Goal: Task Accomplishment & Management: Complete application form

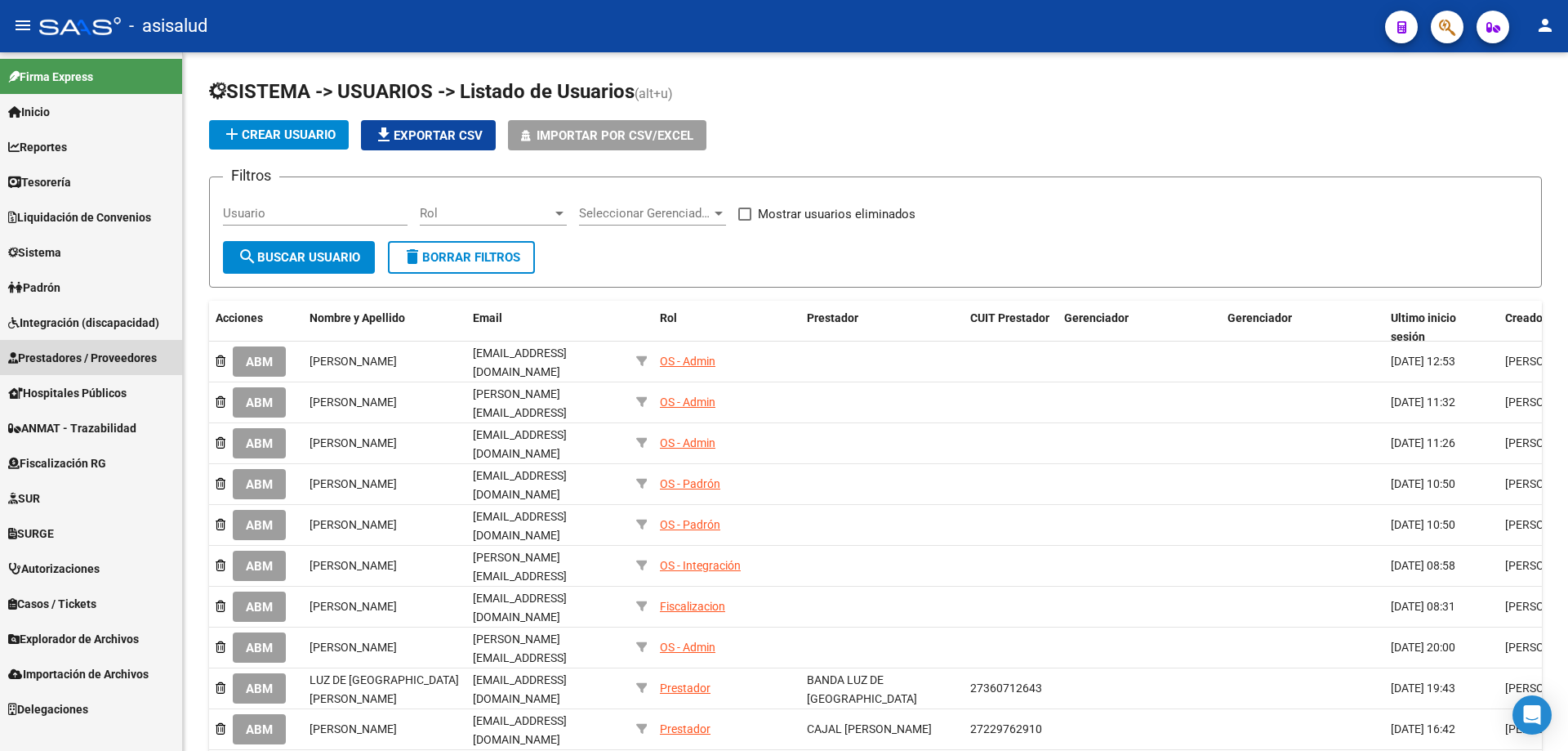
click at [62, 355] on span "Prestadores / Proveedores" at bounding box center [83, 357] width 149 height 18
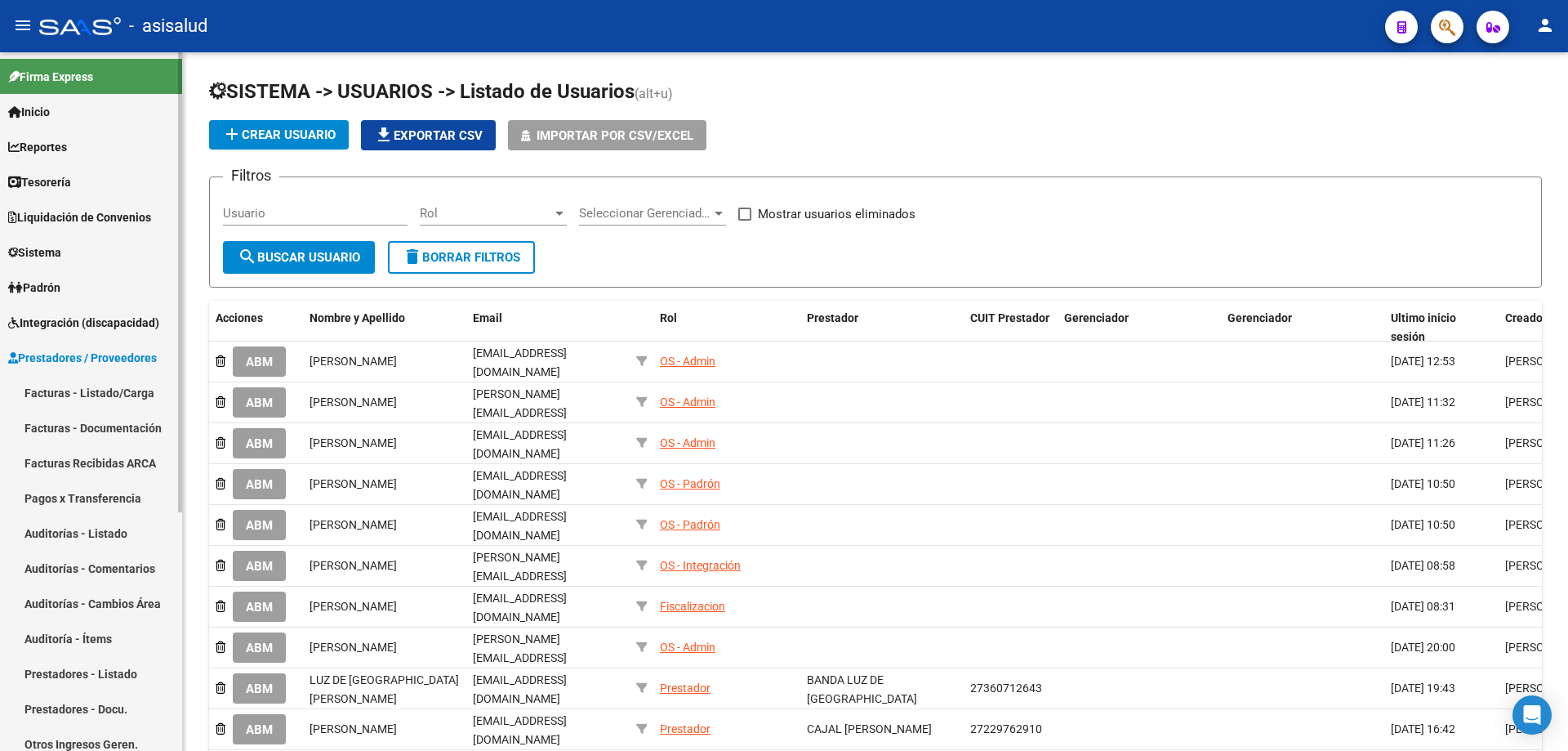
click at [87, 667] on link "Prestadores - Listado" at bounding box center [91, 673] width 183 height 35
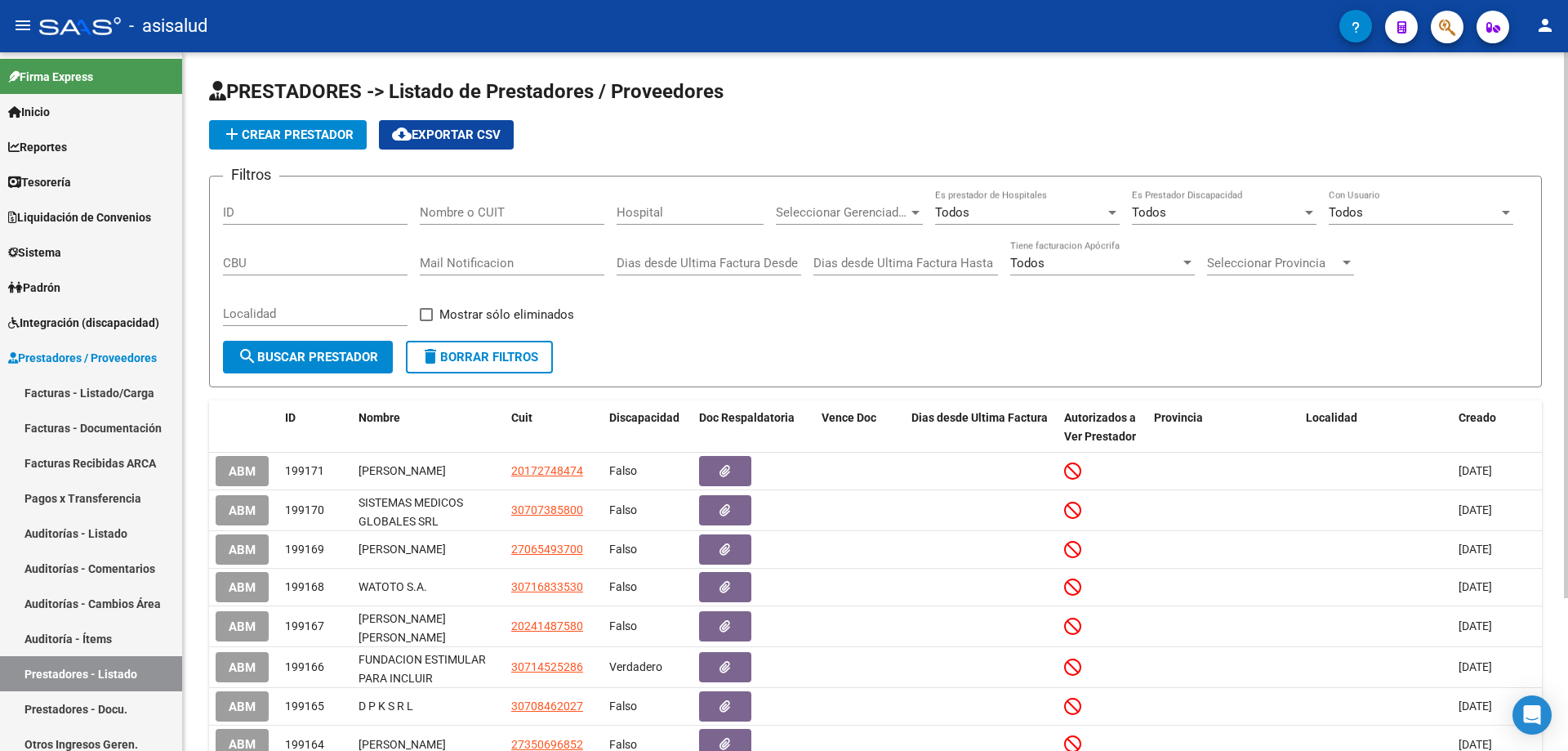
click at [505, 212] on input "Nombre o CUIT" at bounding box center [511, 212] width 184 height 14
paste input "20337801774"
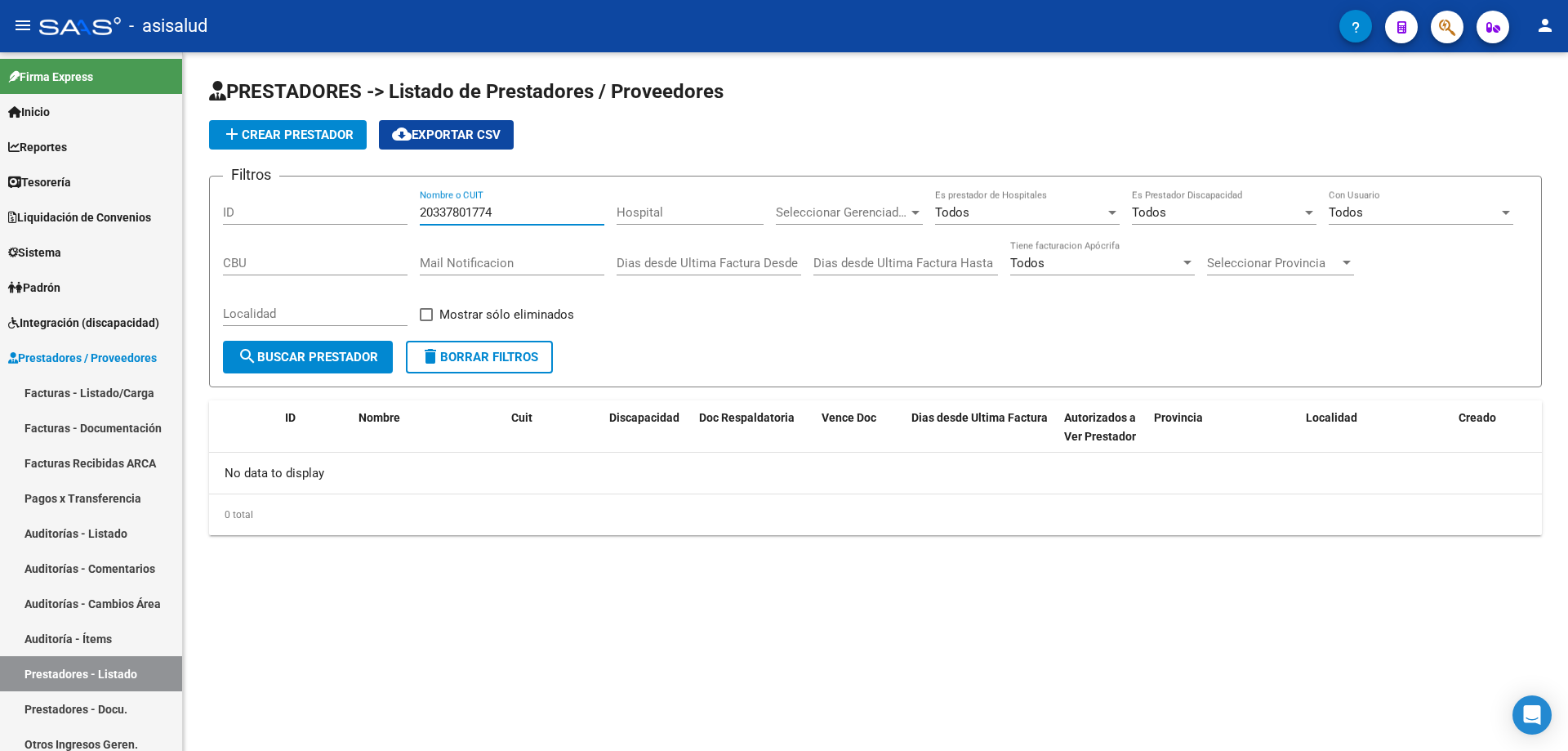
type input "20337801774"
click at [295, 126] on button "add Crear Prestador" at bounding box center [288, 135] width 158 height 30
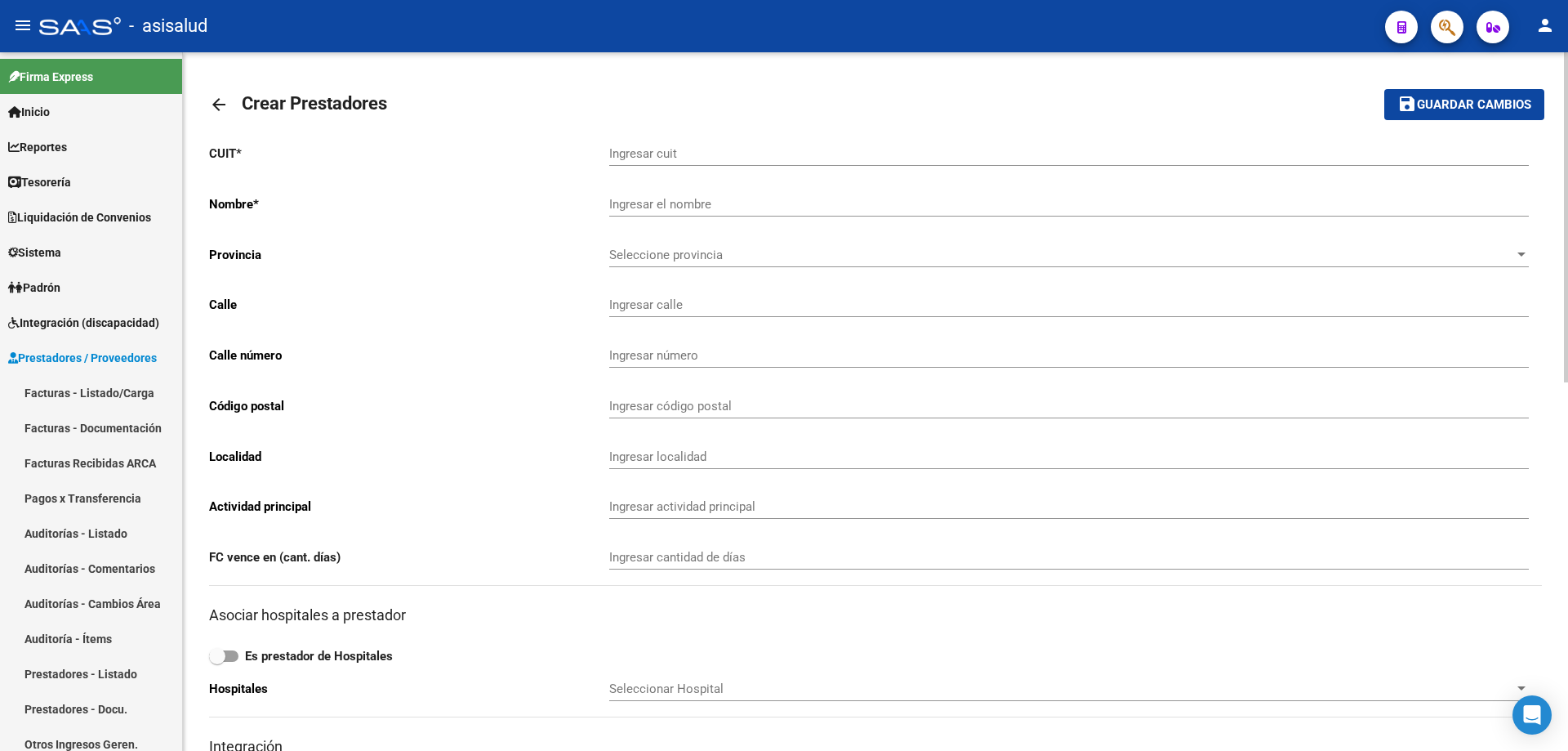
click at [653, 149] on input "Ingresar cuit" at bounding box center [1069, 153] width 920 height 14
paste input "20-33780177-4"
type input "20-33780177-4"
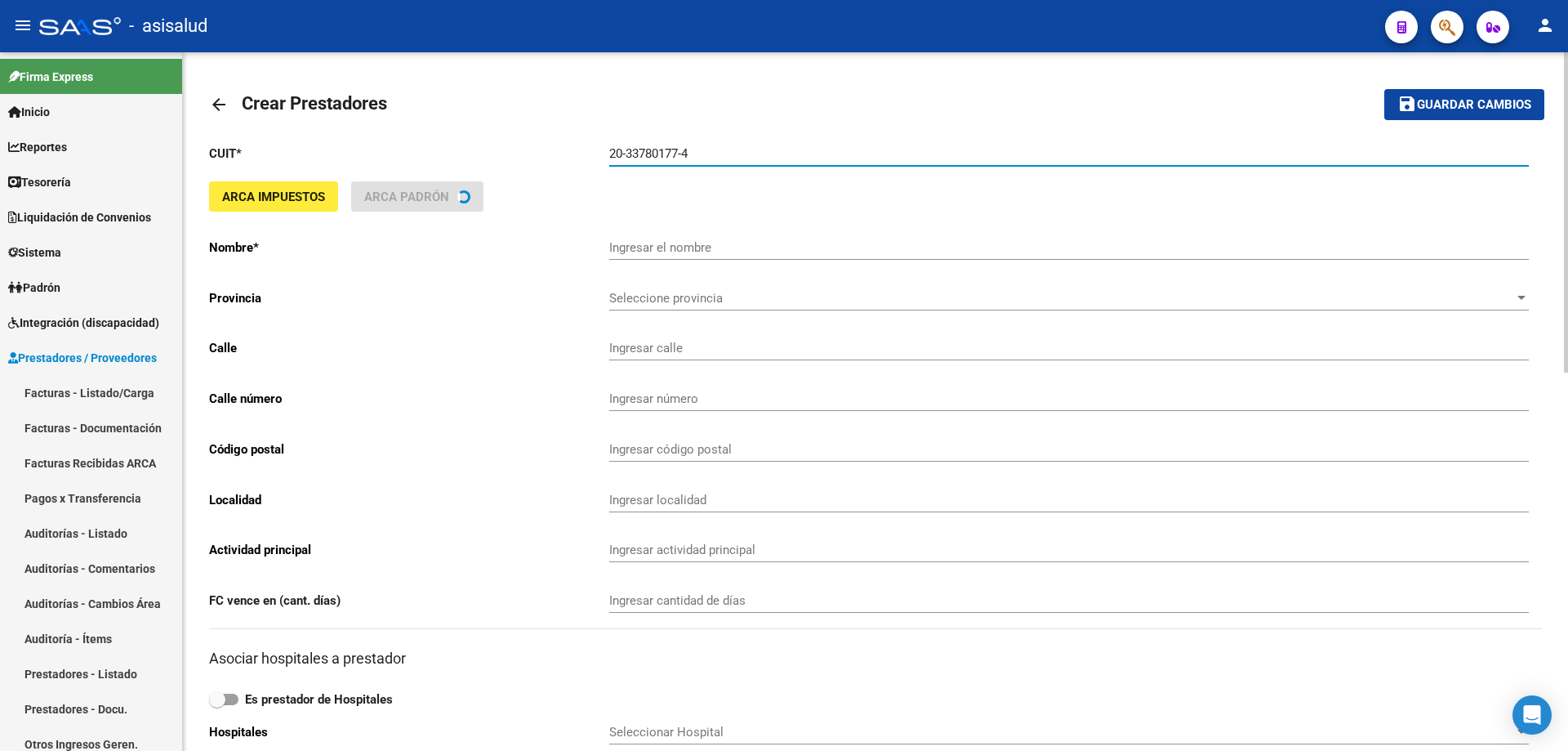
type input "[PERSON_NAME]"
type input "SUIPACHA 444 Piso:2 Dpto:J"
type input "444"
type input "1704"
type input "[PERSON_NAME]"
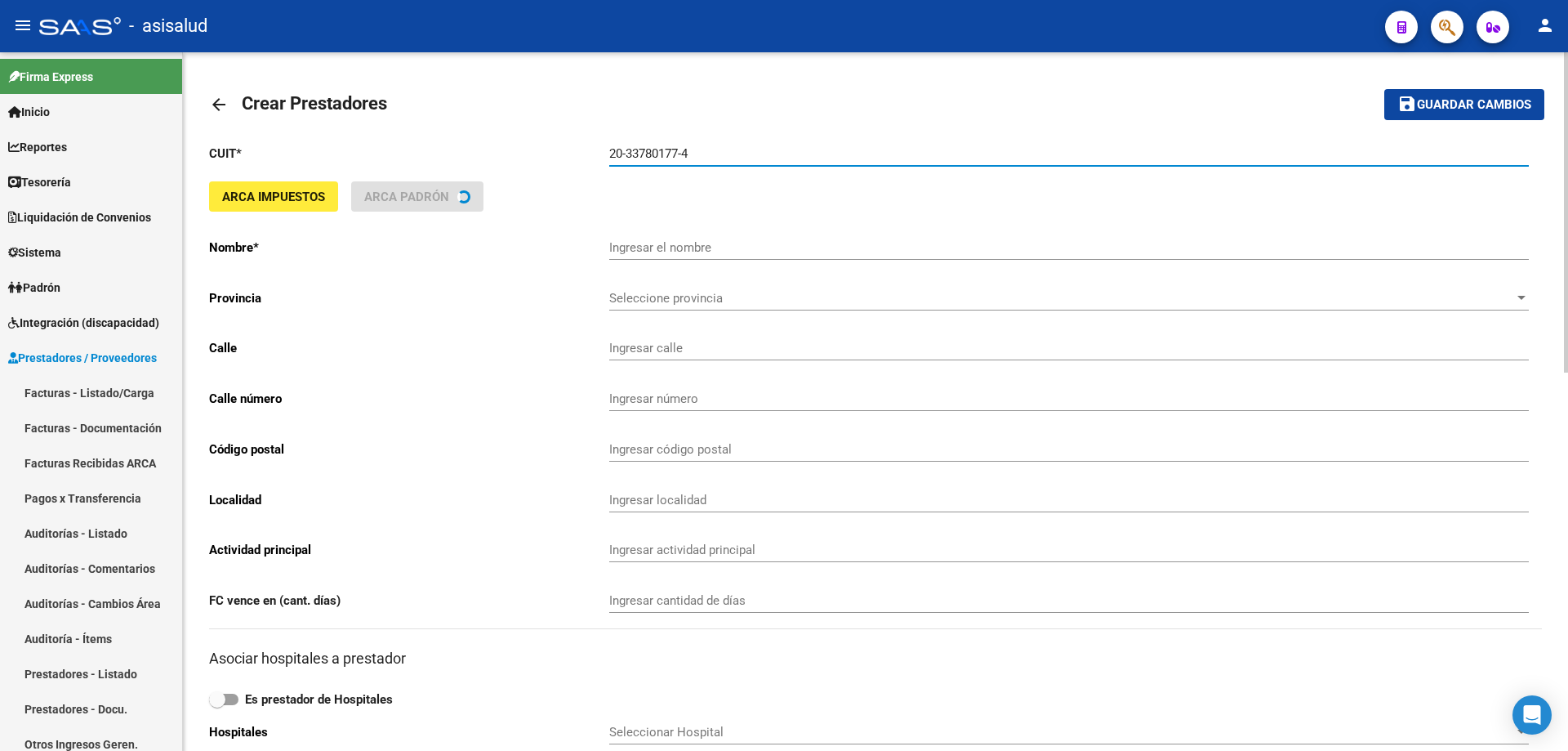
type input "492120"
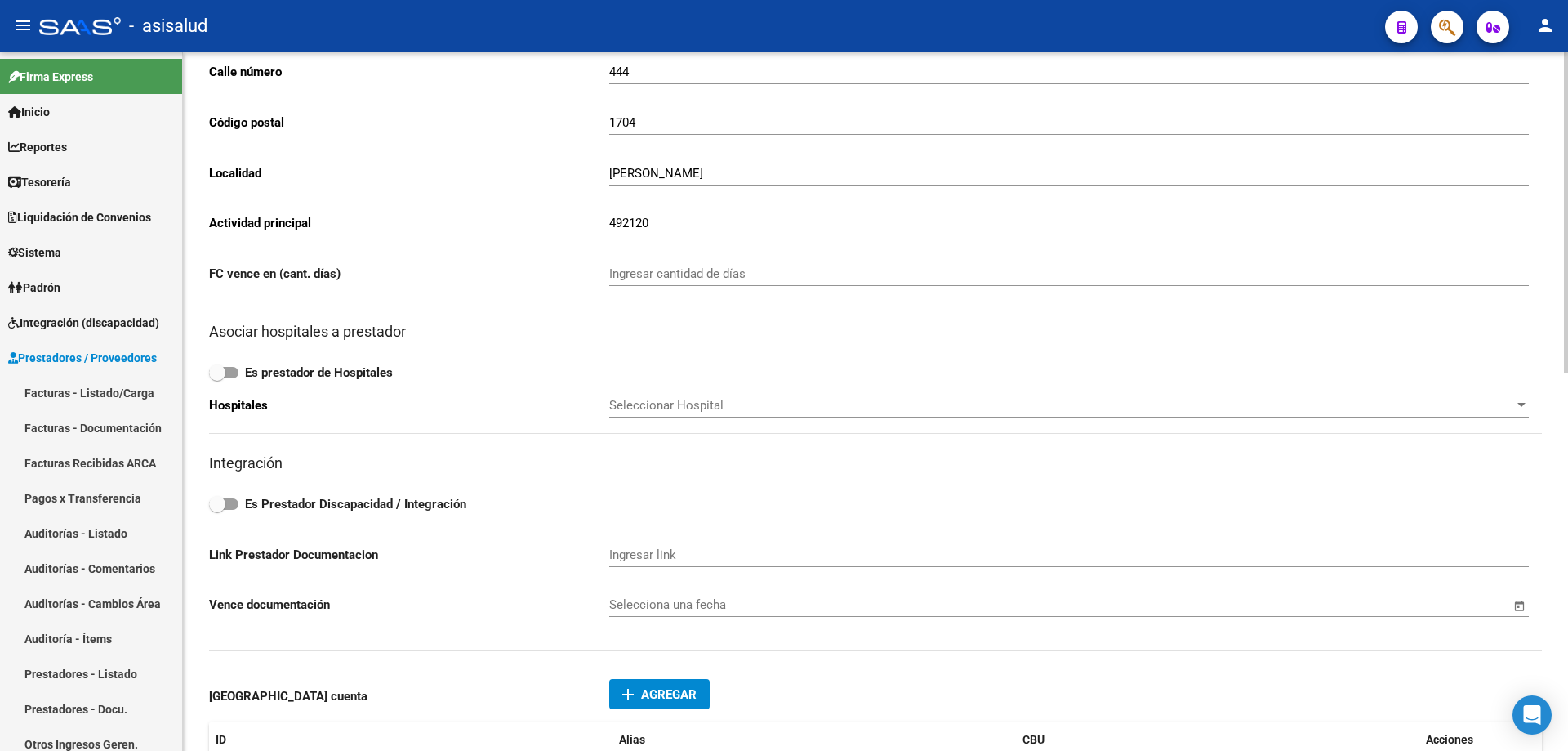
scroll to position [408, 0]
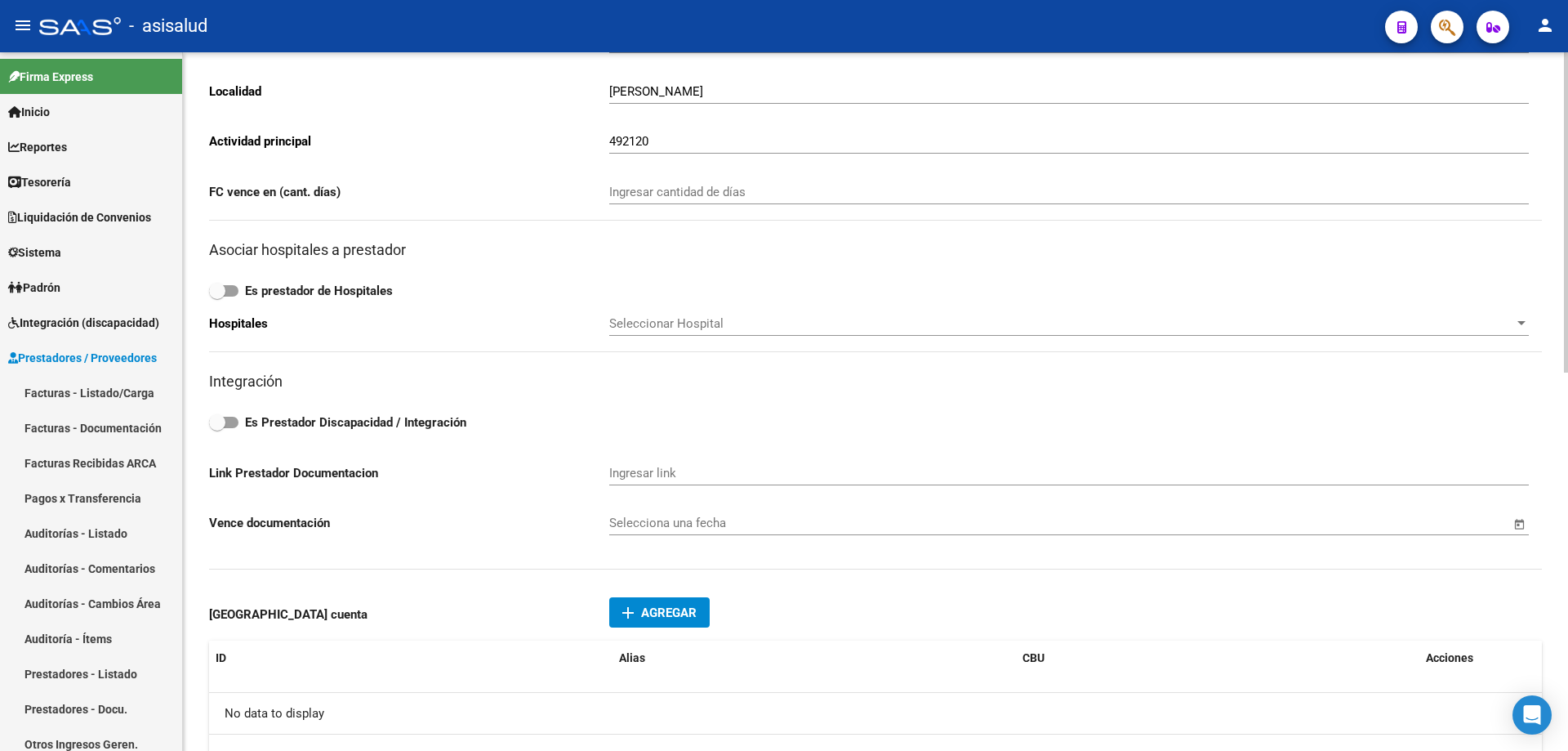
type input "20-33780177-4"
click at [326, 429] on strong "Es Prestador Discapacidad / Integración" at bounding box center [355, 421] width 222 height 14
click at [217, 429] on input "Es Prestador Discapacidad / Integración" at bounding box center [217, 428] width 1 height 1
checkbox input "true"
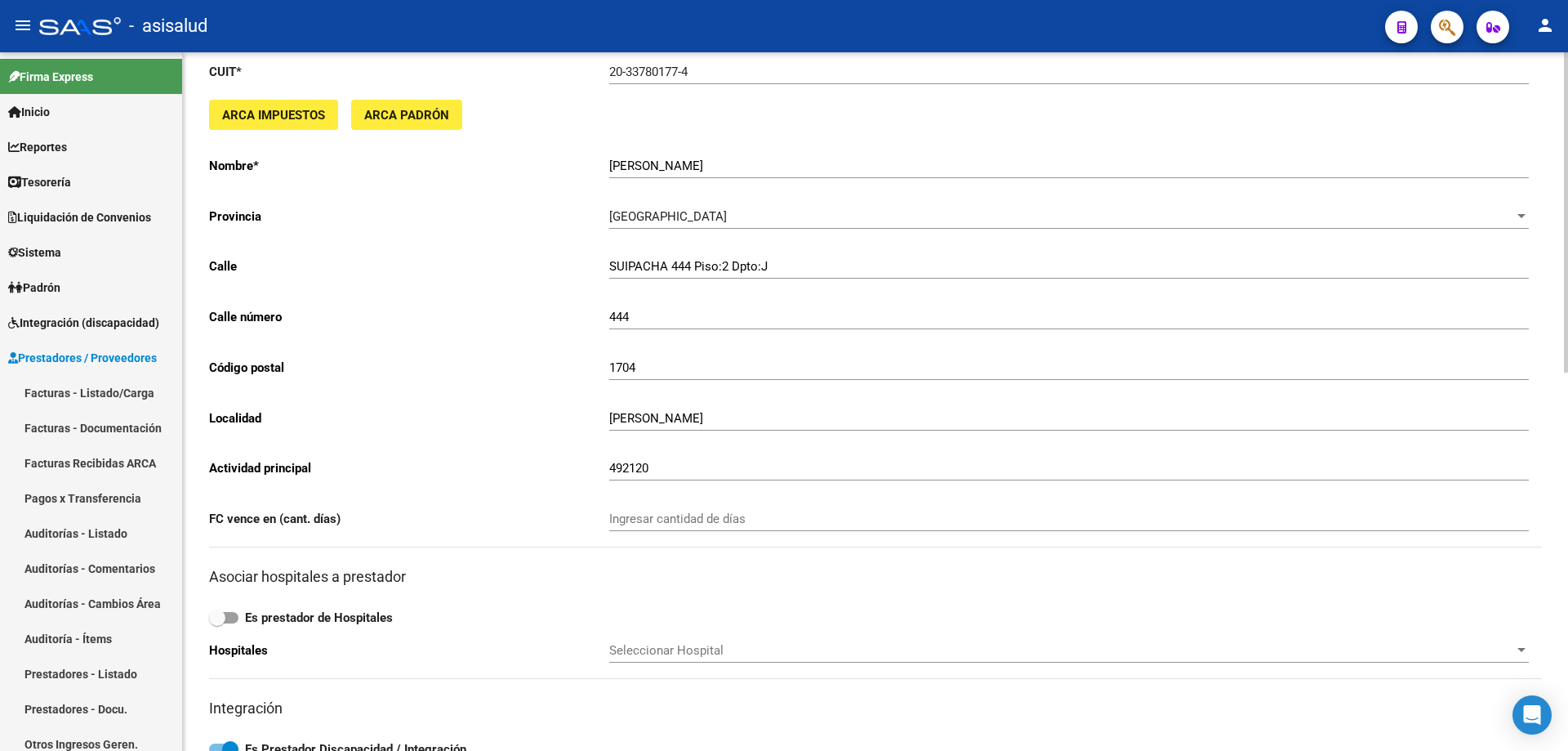
scroll to position [0, 0]
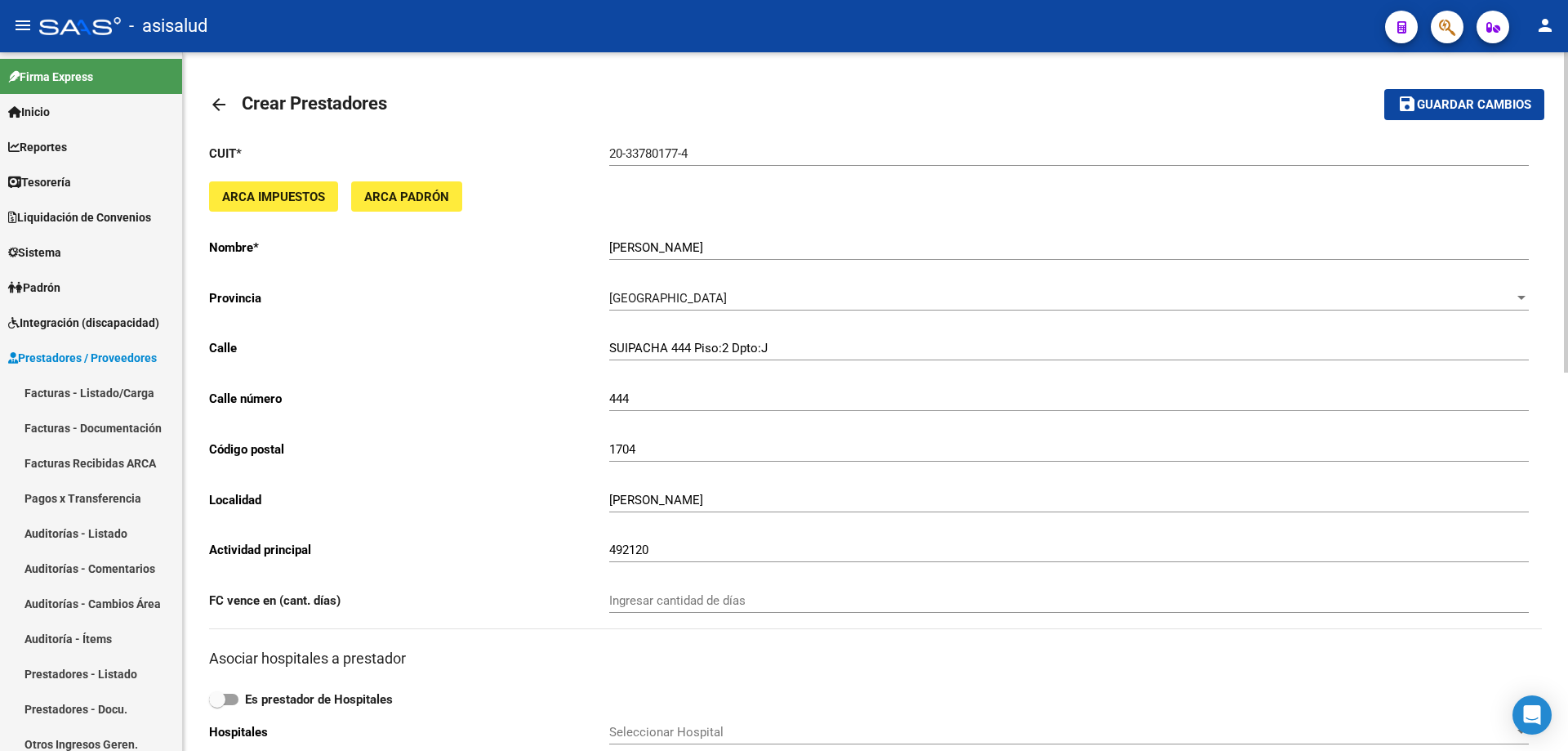
click at [1454, 86] on mat-toolbar-row "save Guardar cambios" at bounding box center [1406, 104] width 278 height 53
click at [1448, 98] on span "Guardar cambios" at bounding box center [1474, 105] width 115 height 14
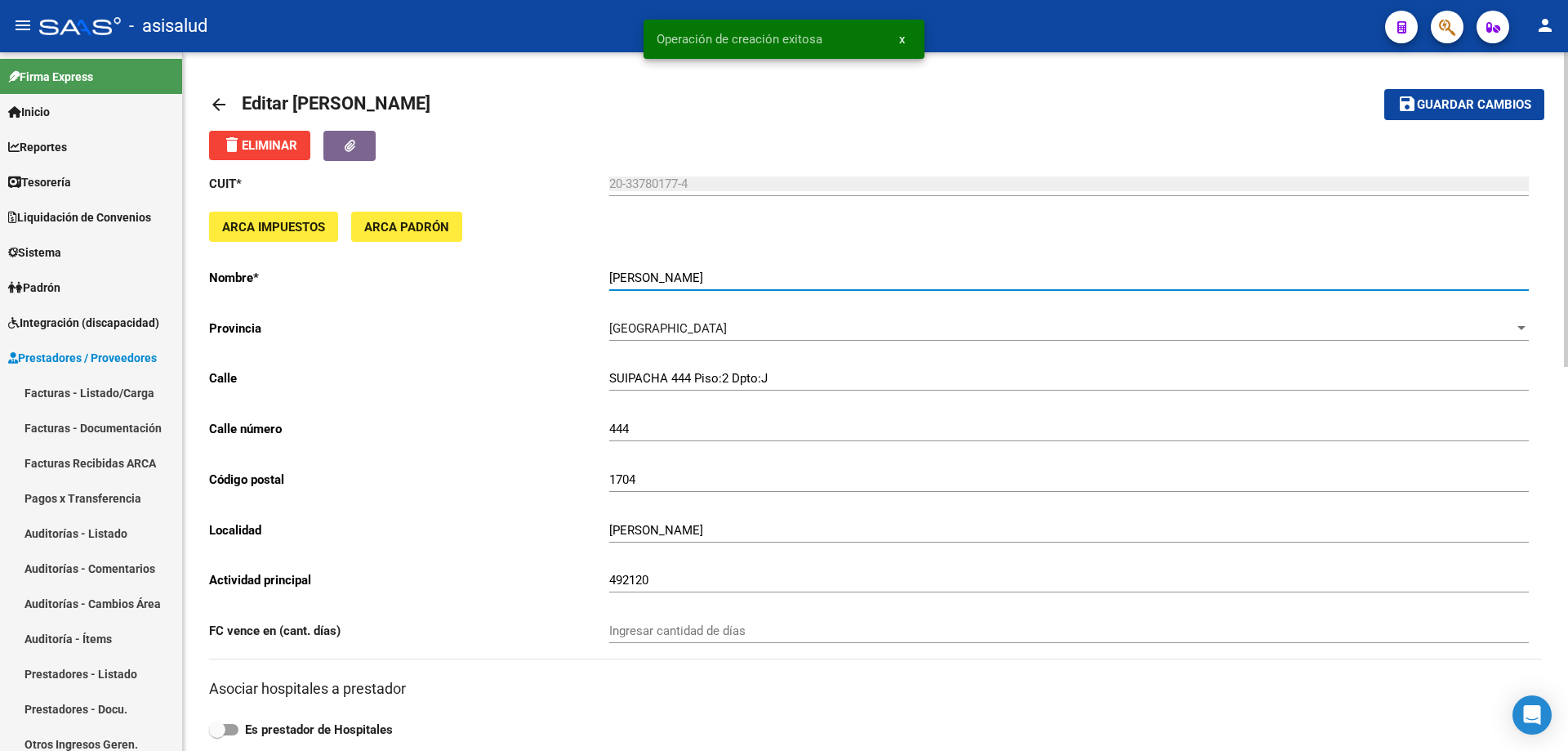
drag, startPoint x: 612, startPoint y: 277, endPoint x: 772, endPoint y: 278, distance: 160.0
click at [772, 278] on input "[PERSON_NAME]" at bounding box center [1069, 277] width 920 height 14
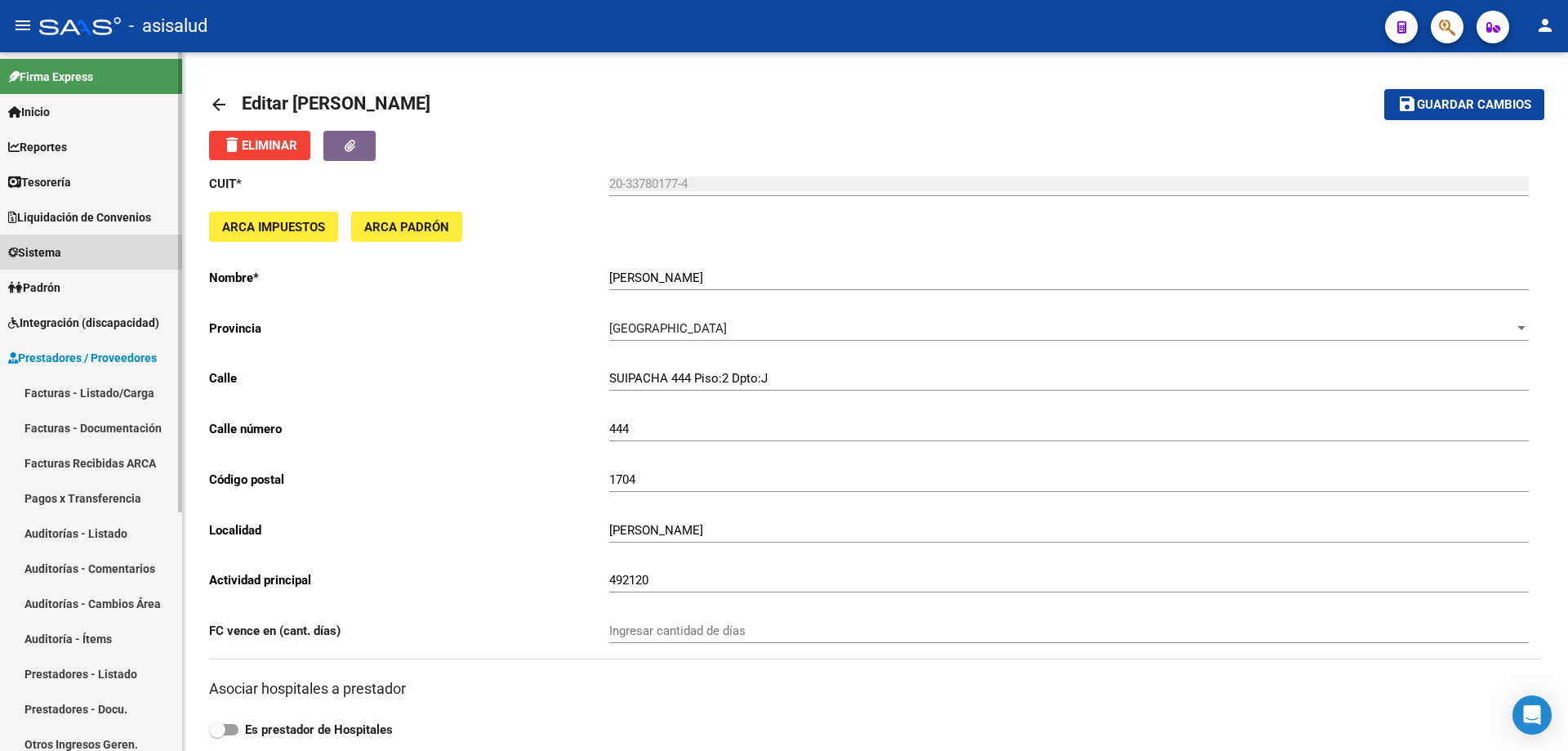
click at [33, 251] on span "Sistema" at bounding box center [35, 252] width 54 height 18
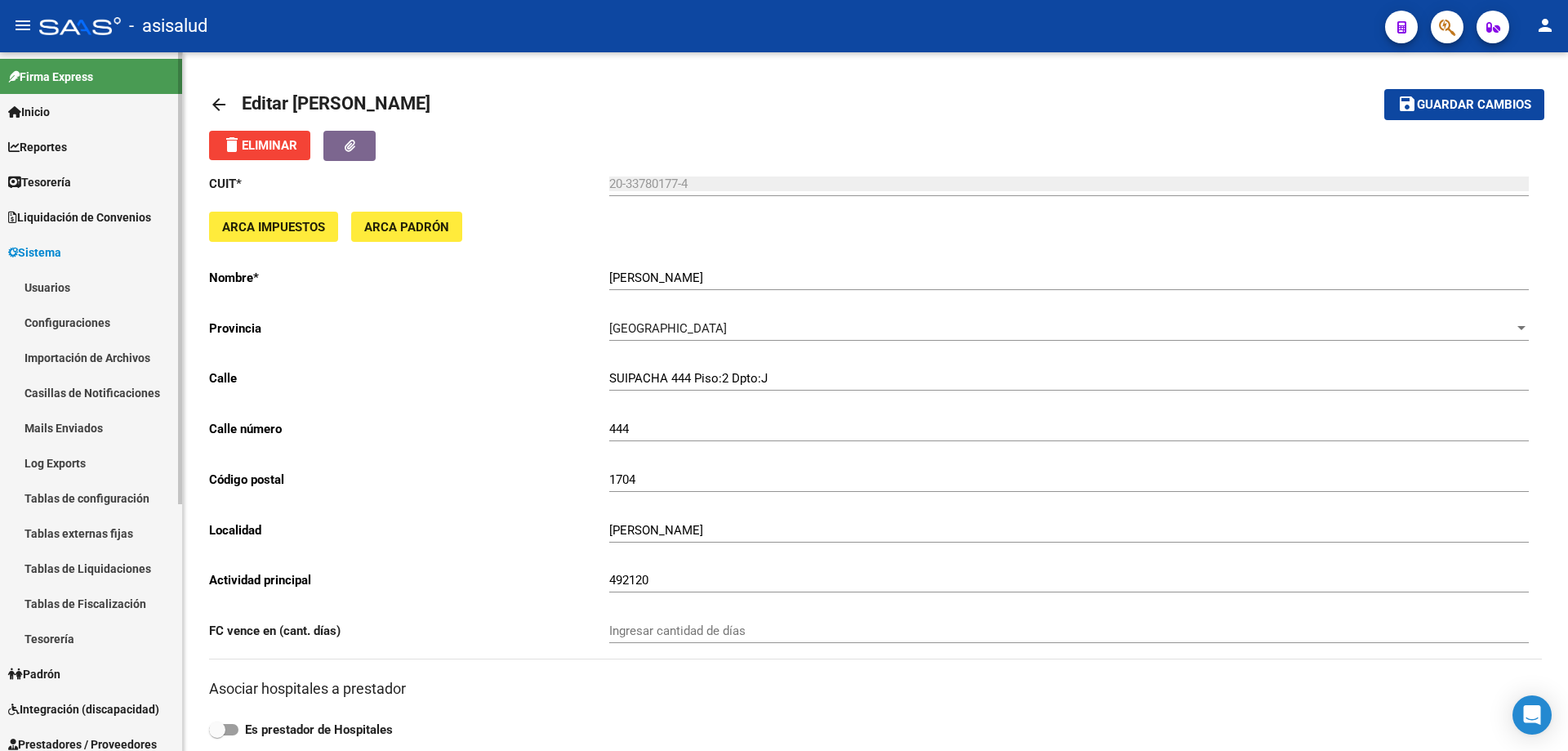
click at [54, 281] on link "Usuarios" at bounding box center [91, 287] width 183 height 35
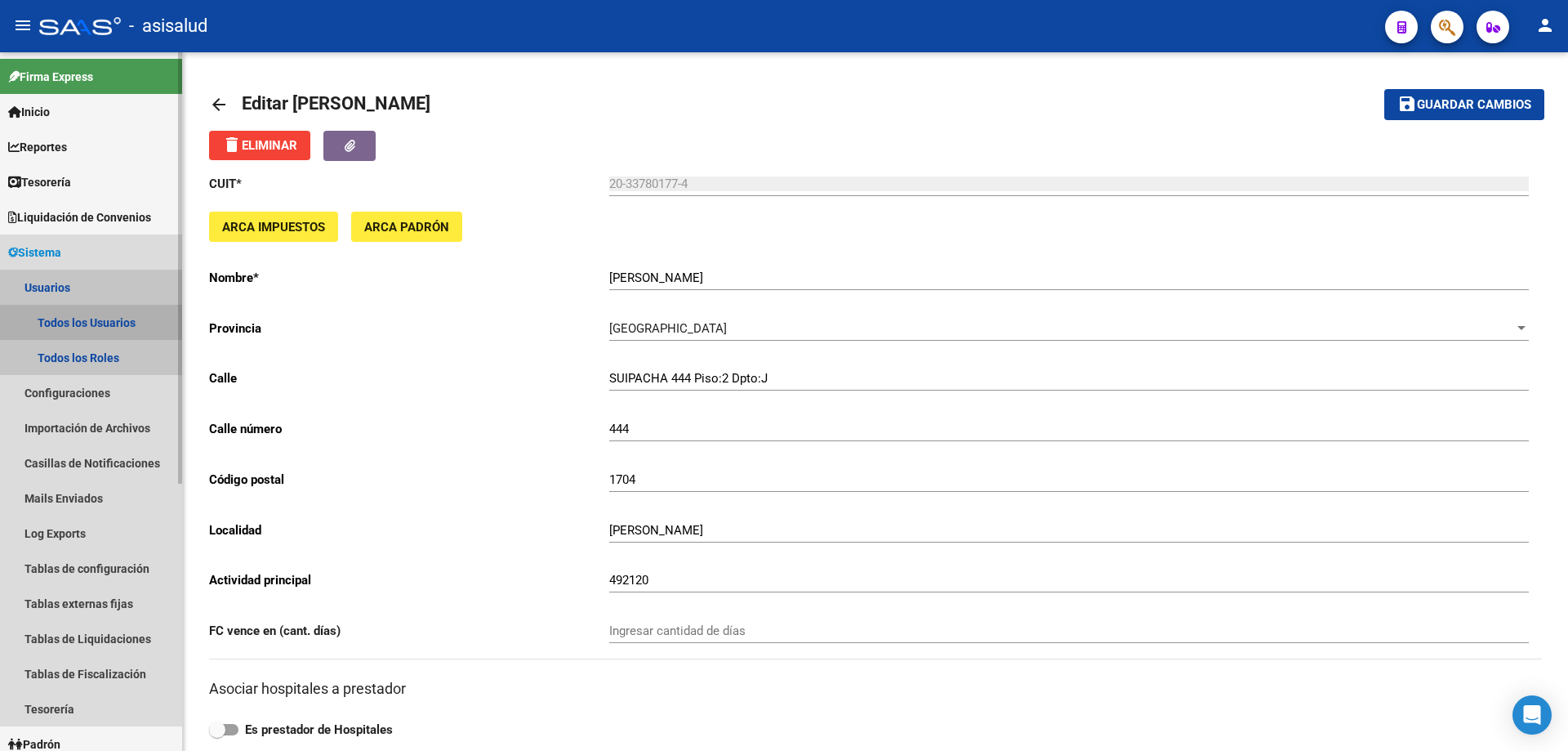
click at [81, 318] on link "Todos los Usuarios" at bounding box center [91, 322] width 183 height 35
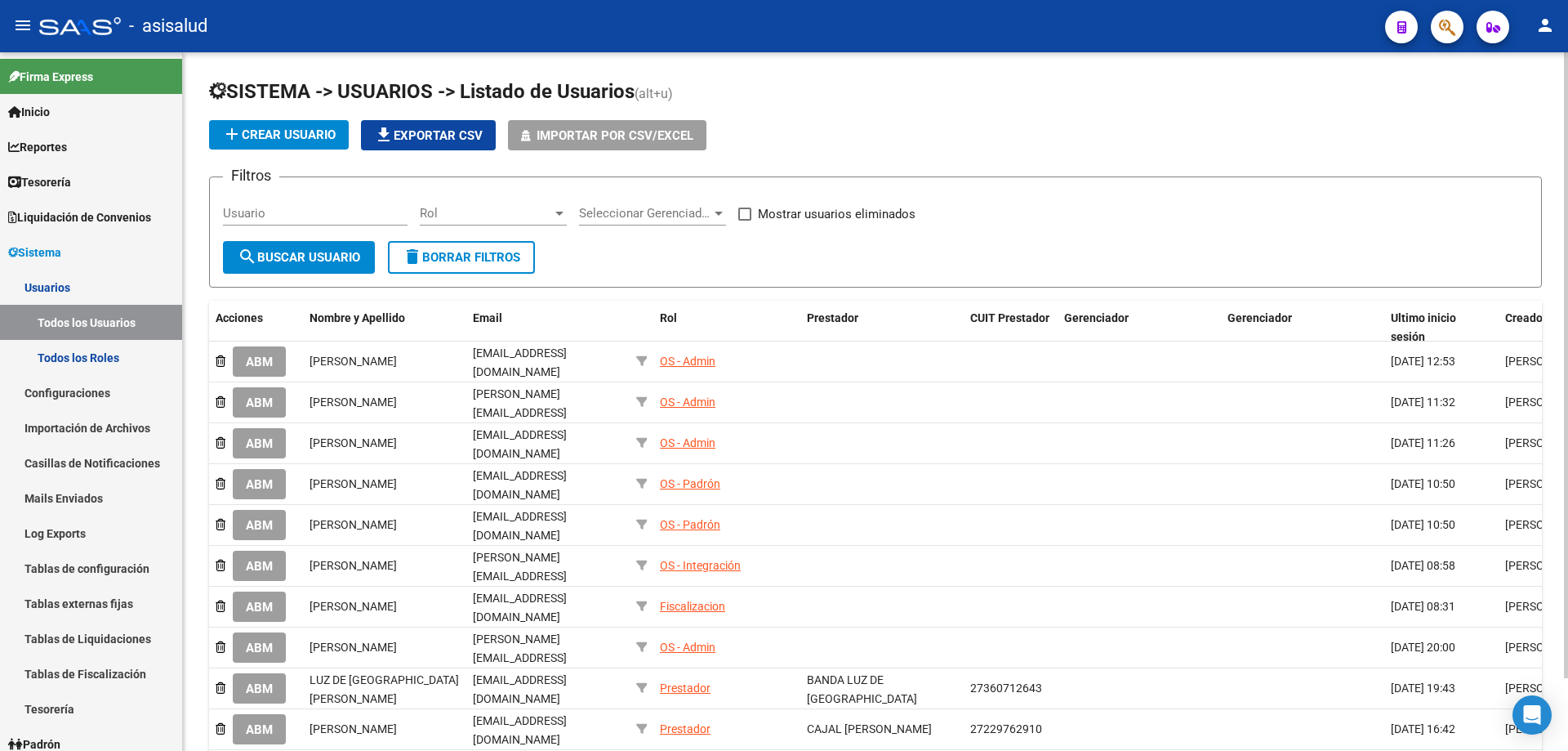
click at [277, 138] on span "add Crear Usuario" at bounding box center [279, 134] width 114 height 14
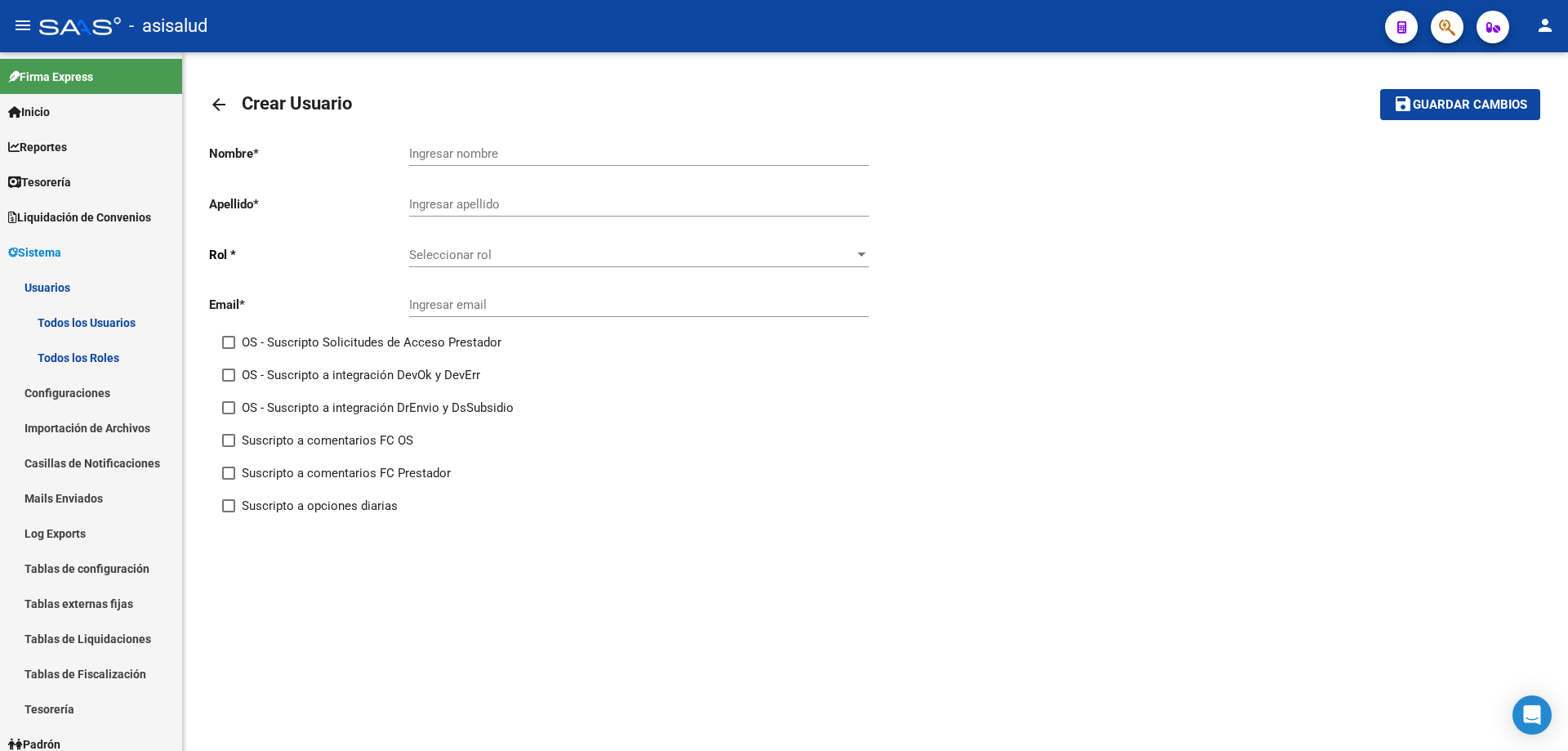
click at [502, 150] on input "Ingresar nombre" at bounding box center [638, 153] width 460 height 14
paste input "[PERSON_NAME]"
click at [406, 152] on p "Nombre *" at bounding box center [309, 153] width 200 height 18
drag, startPoint x: 408, startPoint y: 152, endPoint x: 456, endPoint y: 159, distance: 48.5
click at [456, 159] on input "[PERSON_NAME]" at bounding box center [638, 153] width 460 height 14
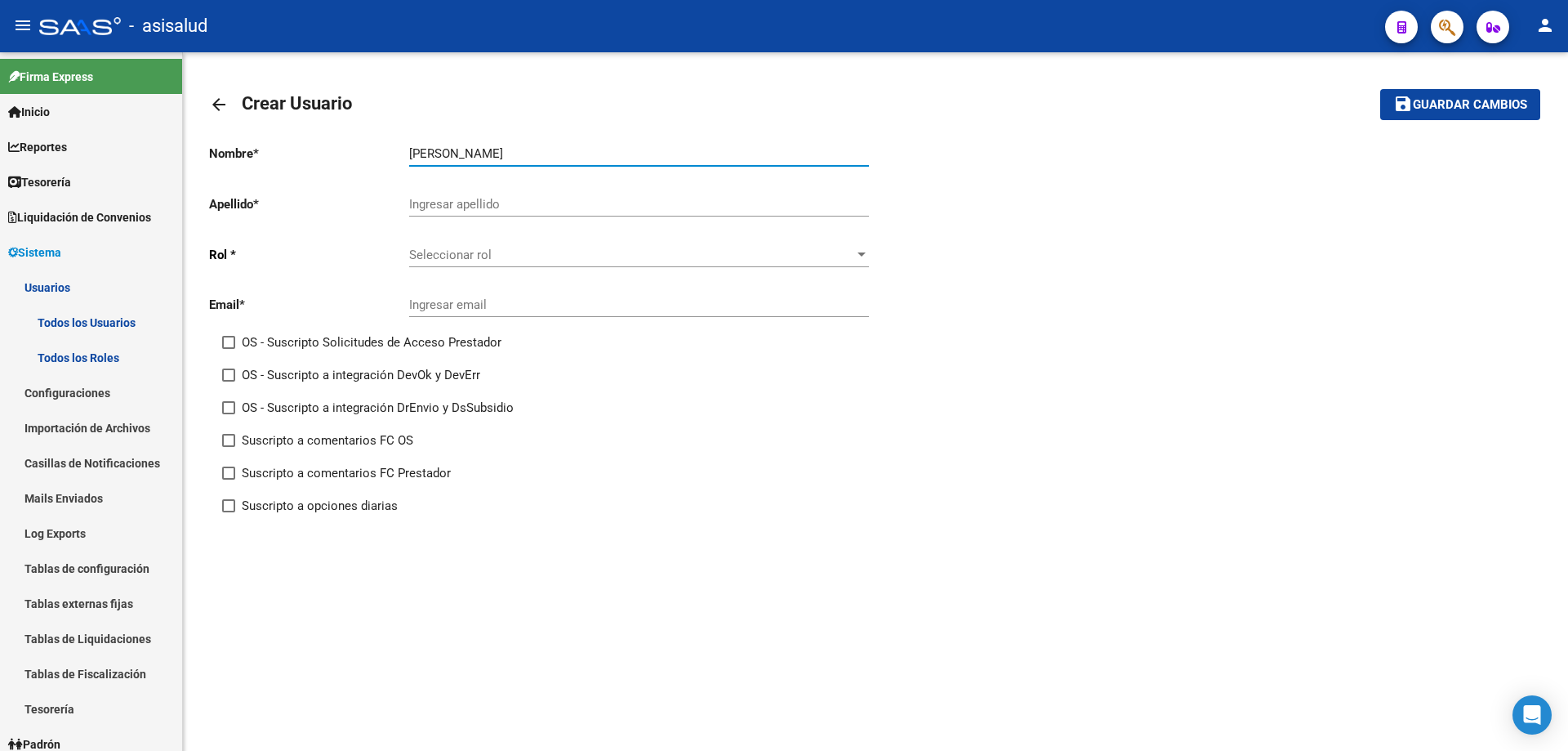
type input "[PERSON_NAME]"
click at [440, 199] on input "Ingresar apellido" at bounding box center [638, 204] width 460 height 14
paste input "[PERSON_NAME]"
type input "[PERSON_NAME]"
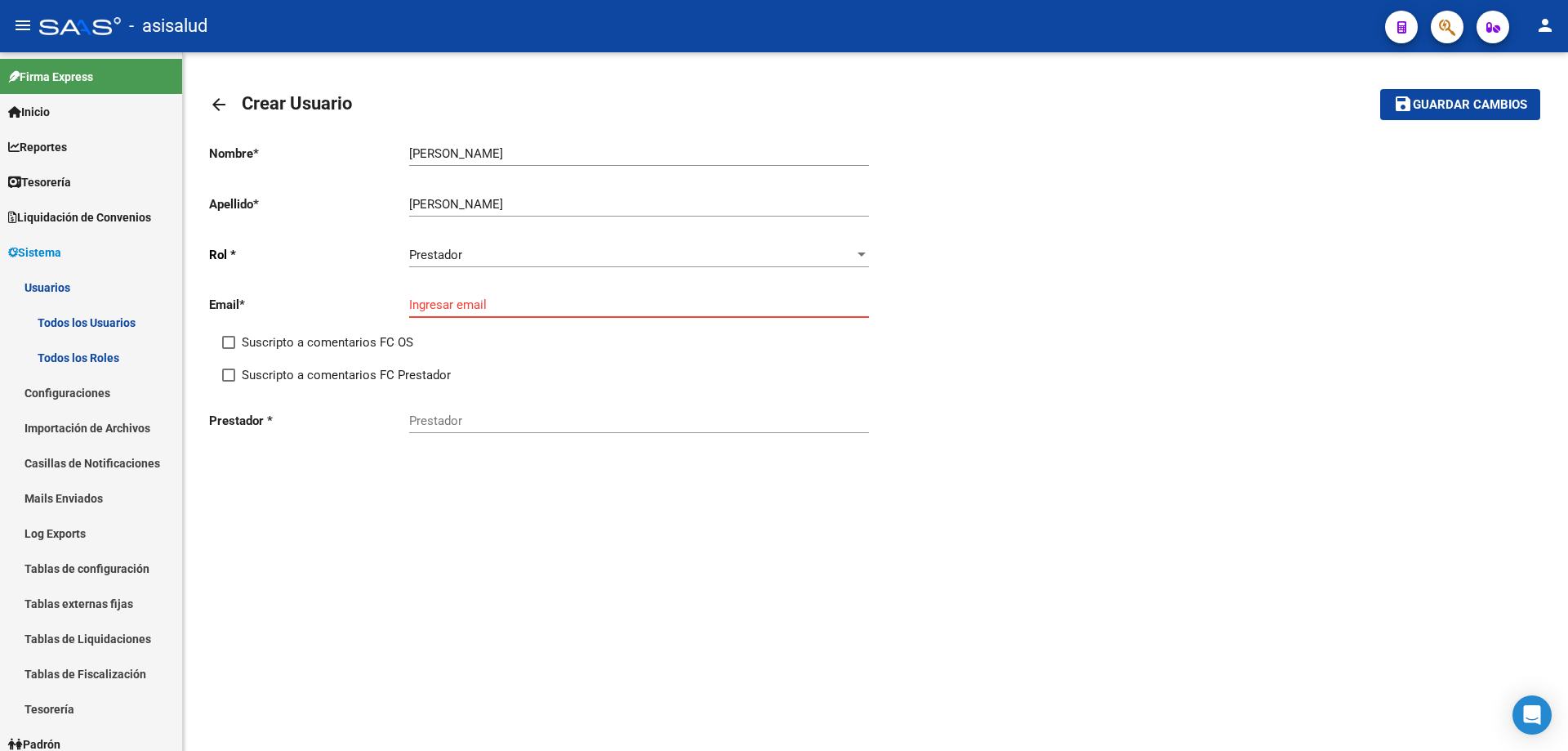
paste input "[EMAIL_ADDRESS][PERSON_NAME][DOMAIN_NAME]"
type input "[EMAIL_ADDRESS][PERSON_NAME][DOMAIN_NAME]"
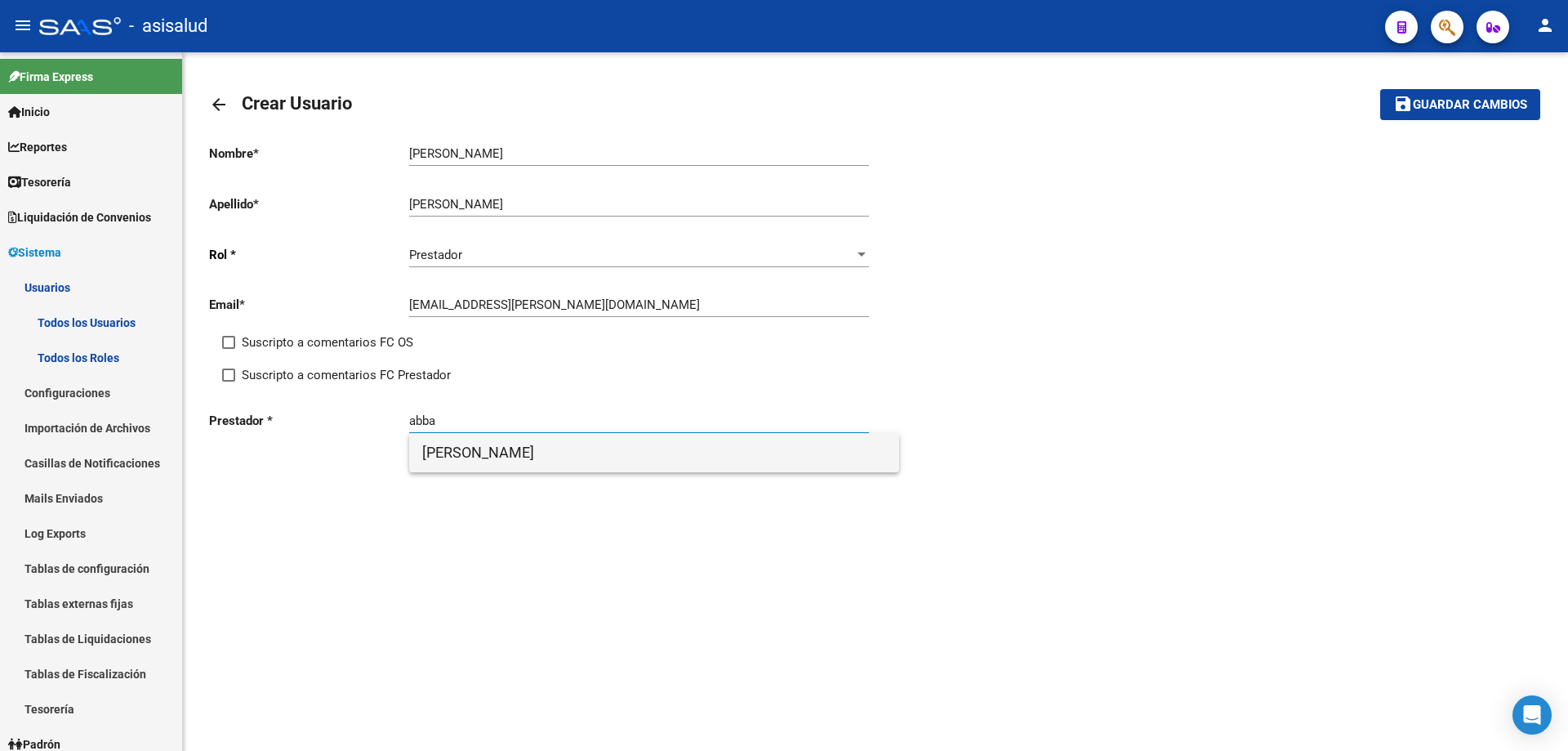
click at [673, 450] on span "[PERSON_NAME]" at bounding box center [655, 452] width 464 height 39
type input "[PERSON_NAME]"
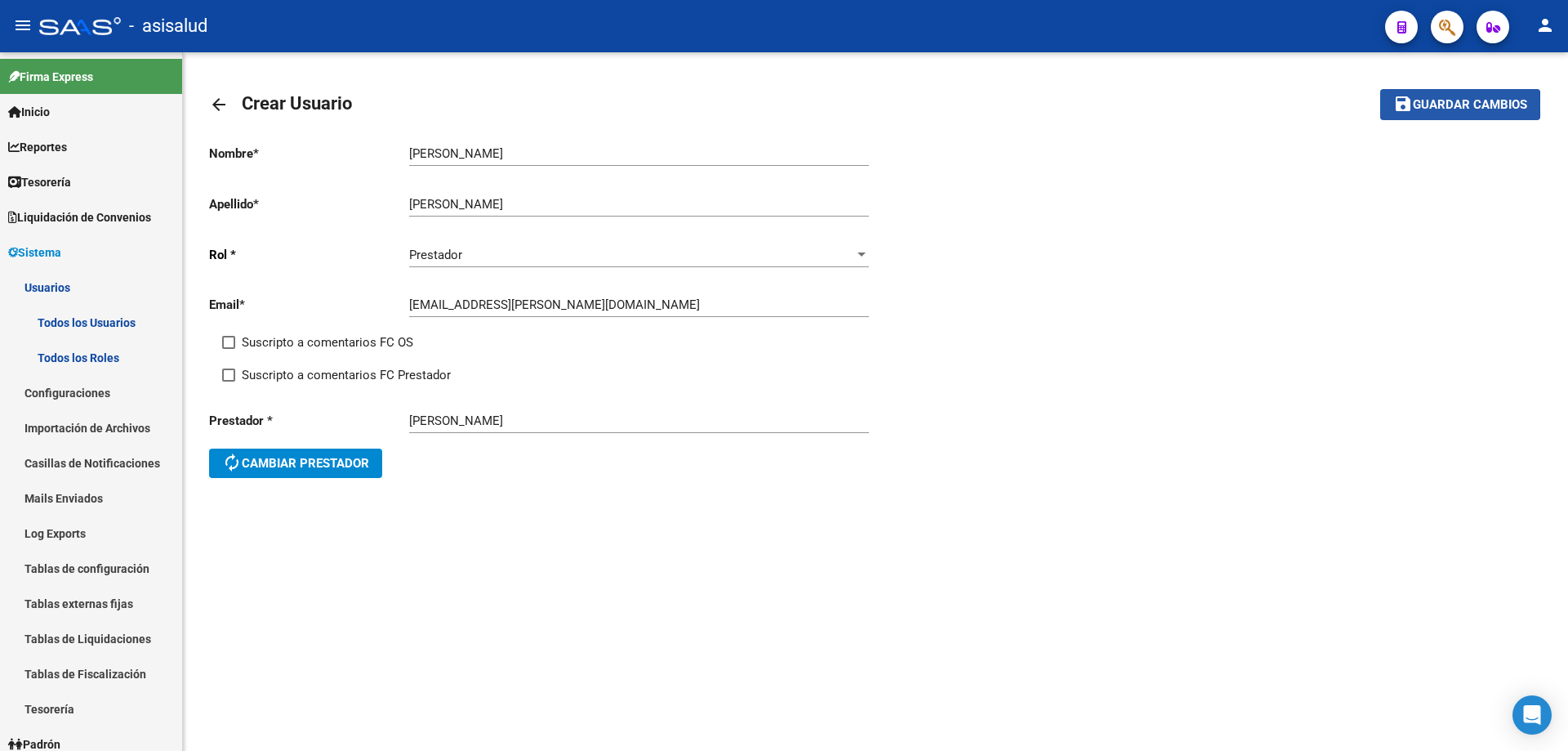
click at [1405, 105] on mat-icon "save" at bounding box center [1403, 103] width 20 height 20
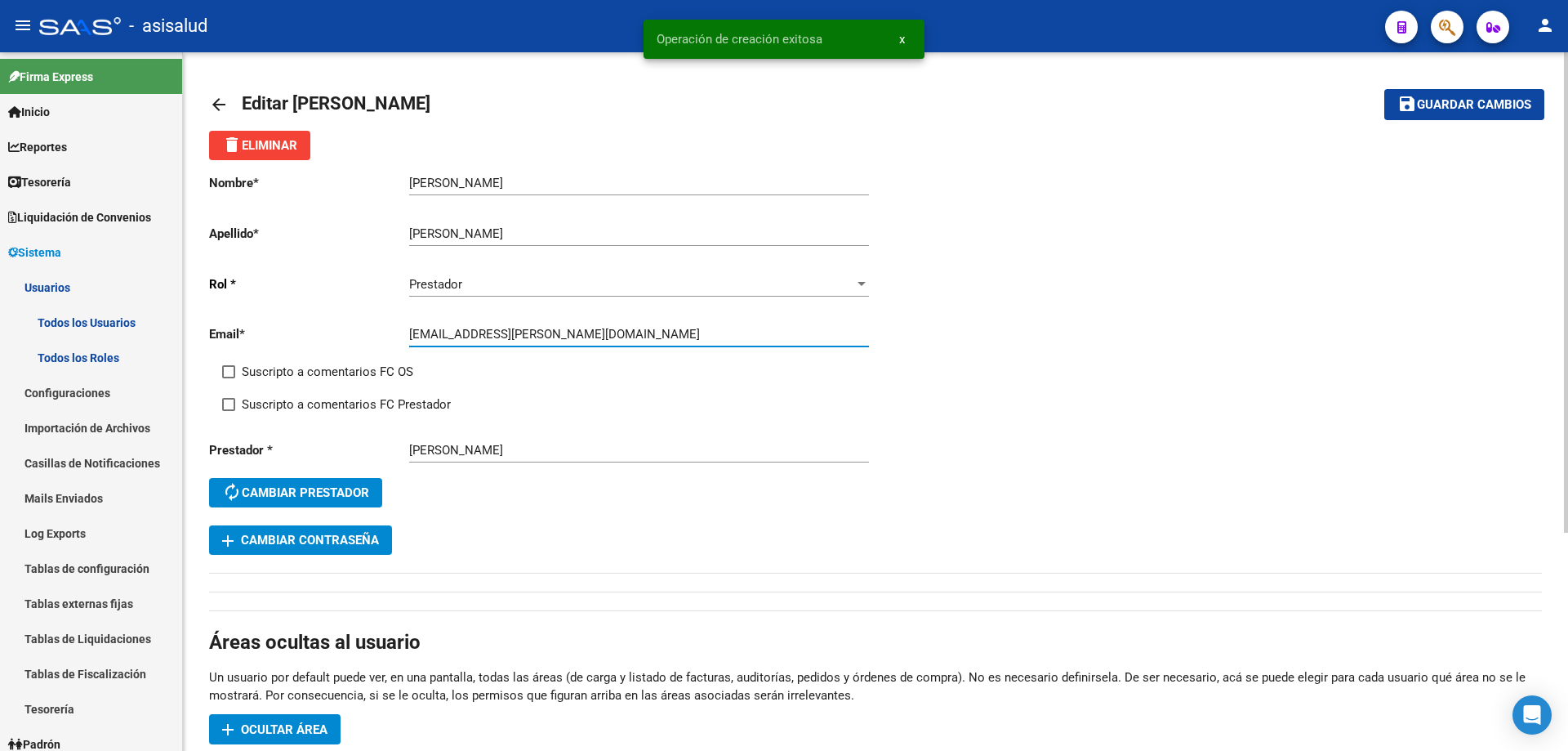
drag, startPoint x: 409, startPoint y: 333, endPoint x: 526, endPoint y: 334, distance: 117.0
click at [526, 334] on input "[EMAIL_ADDRESS][PERSON_NAME][DOMAIN_NAME]" at bounding box center [638, 333] width 460 height 14
click at [528, 336] on input "[EMAIL_ADDRESS][PERSON_NAME][DOMAIN_NAME]" at bounding box center [638, 333] width 460 height 14
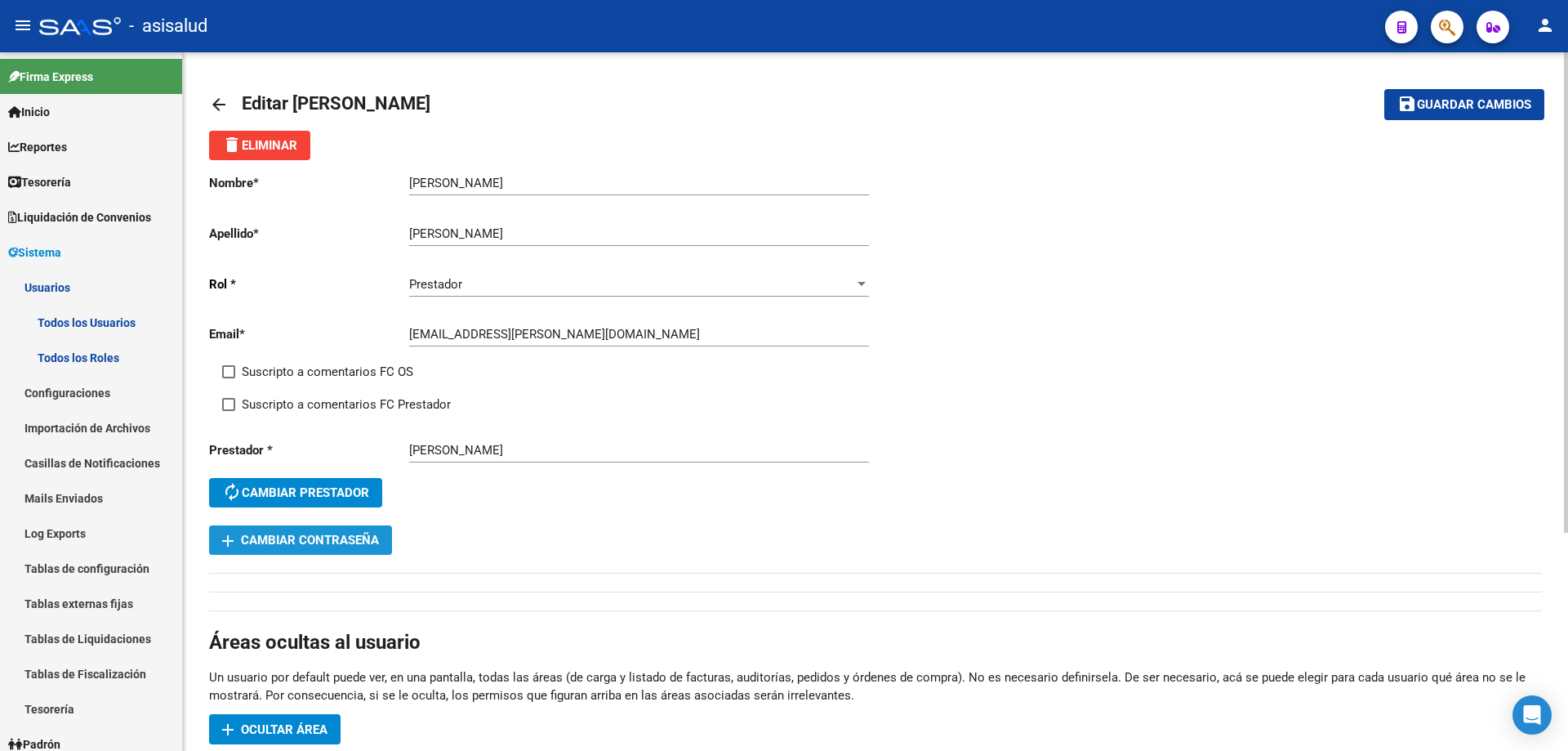
click at [361, 533] on span "add Cambiar Contraseña" at bounding box center [301, 539] width 157 height 14
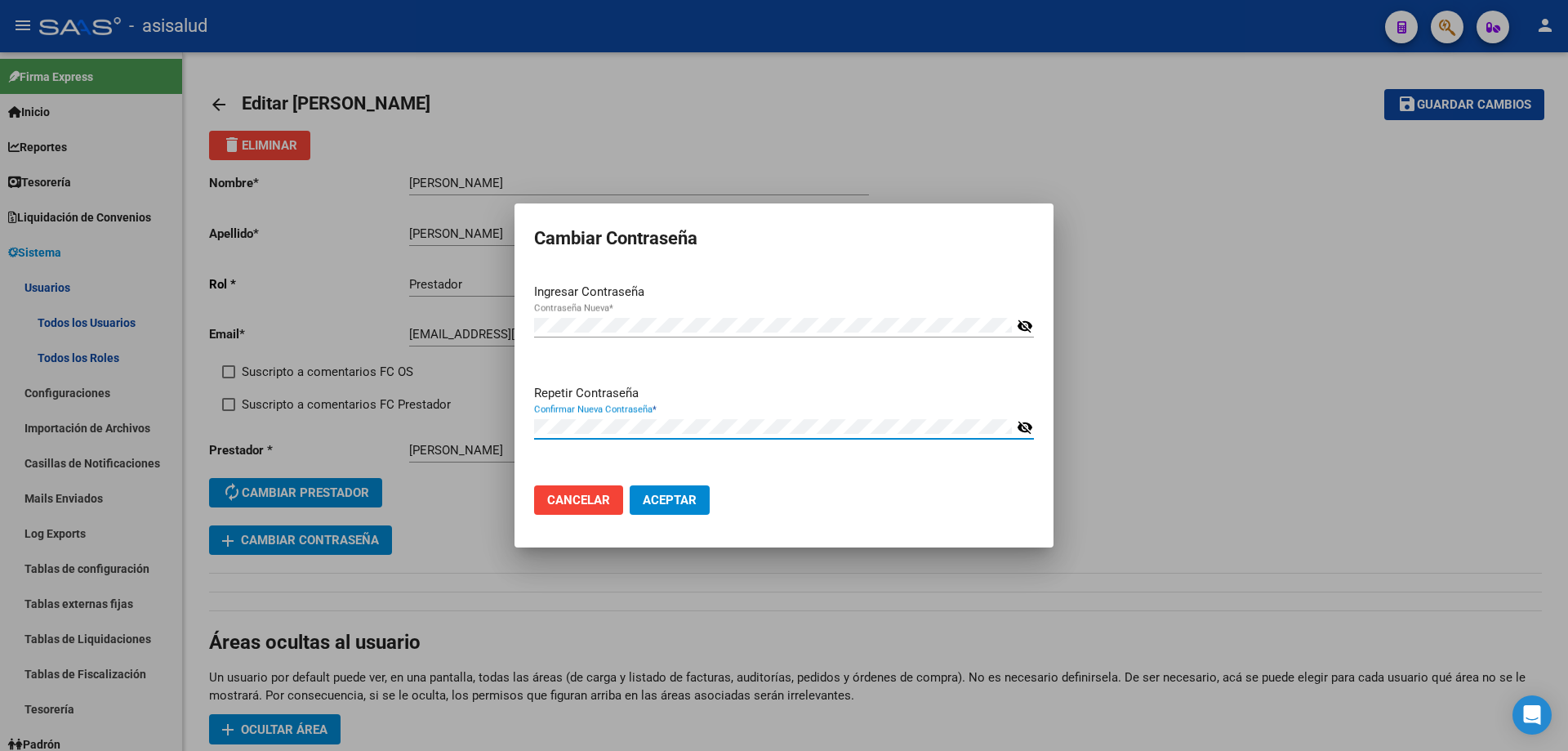
click at [630, 485] on button "Aceptar" at bounding box center [670, 500] width 80 height 30
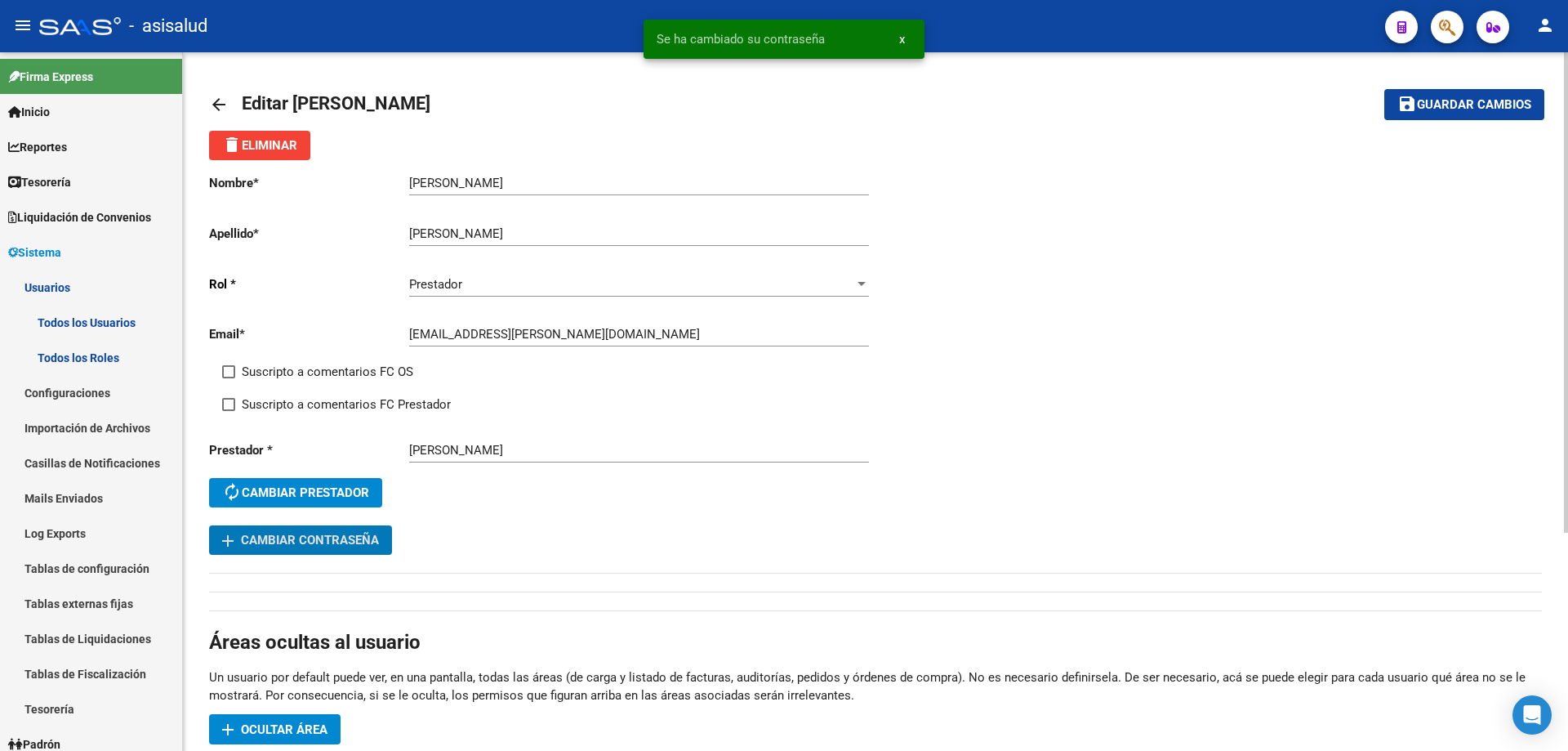
scroll to position [163, 0]
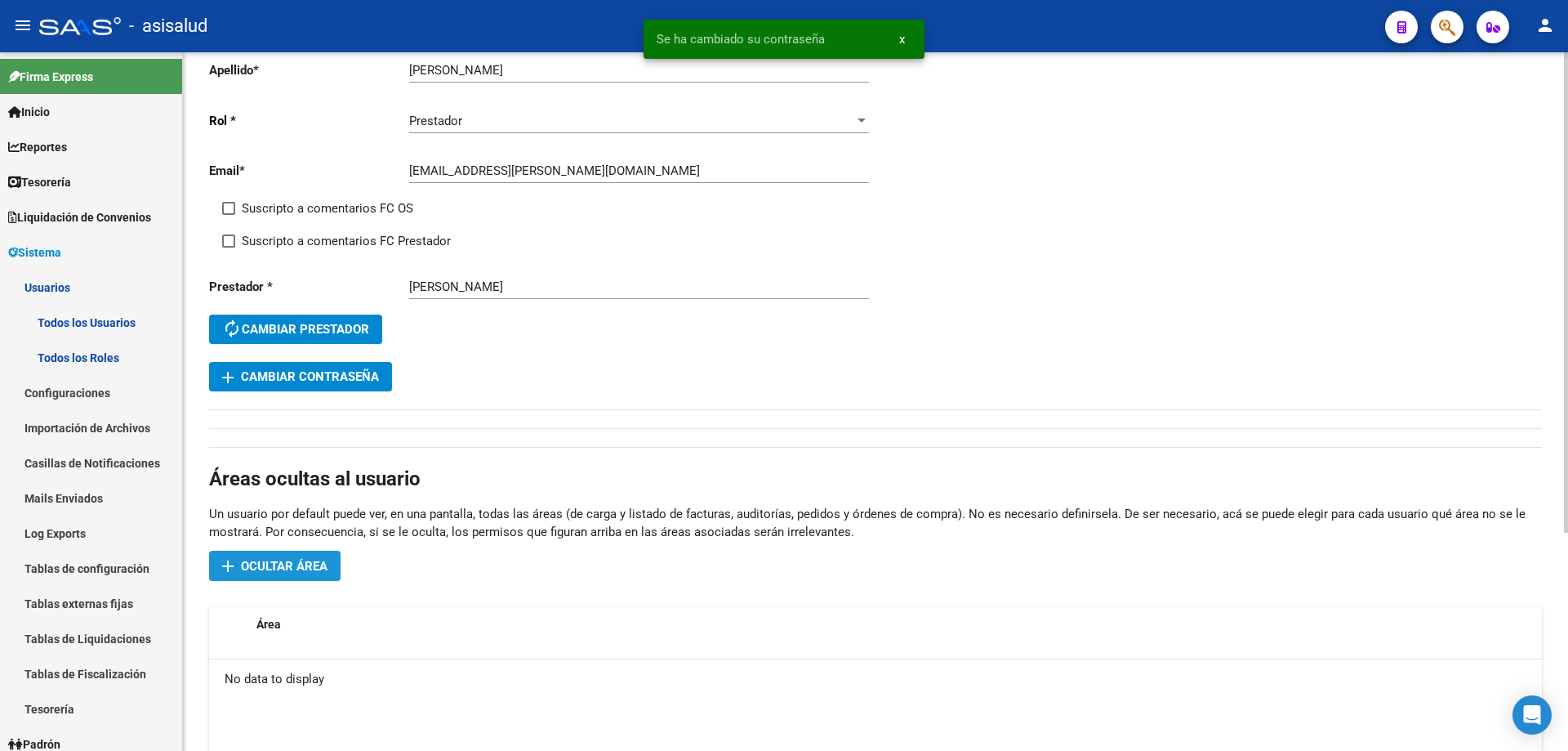
click at [297, 563] on span "Ocultar área" at bounding box center [284, 566] width 87 height 14
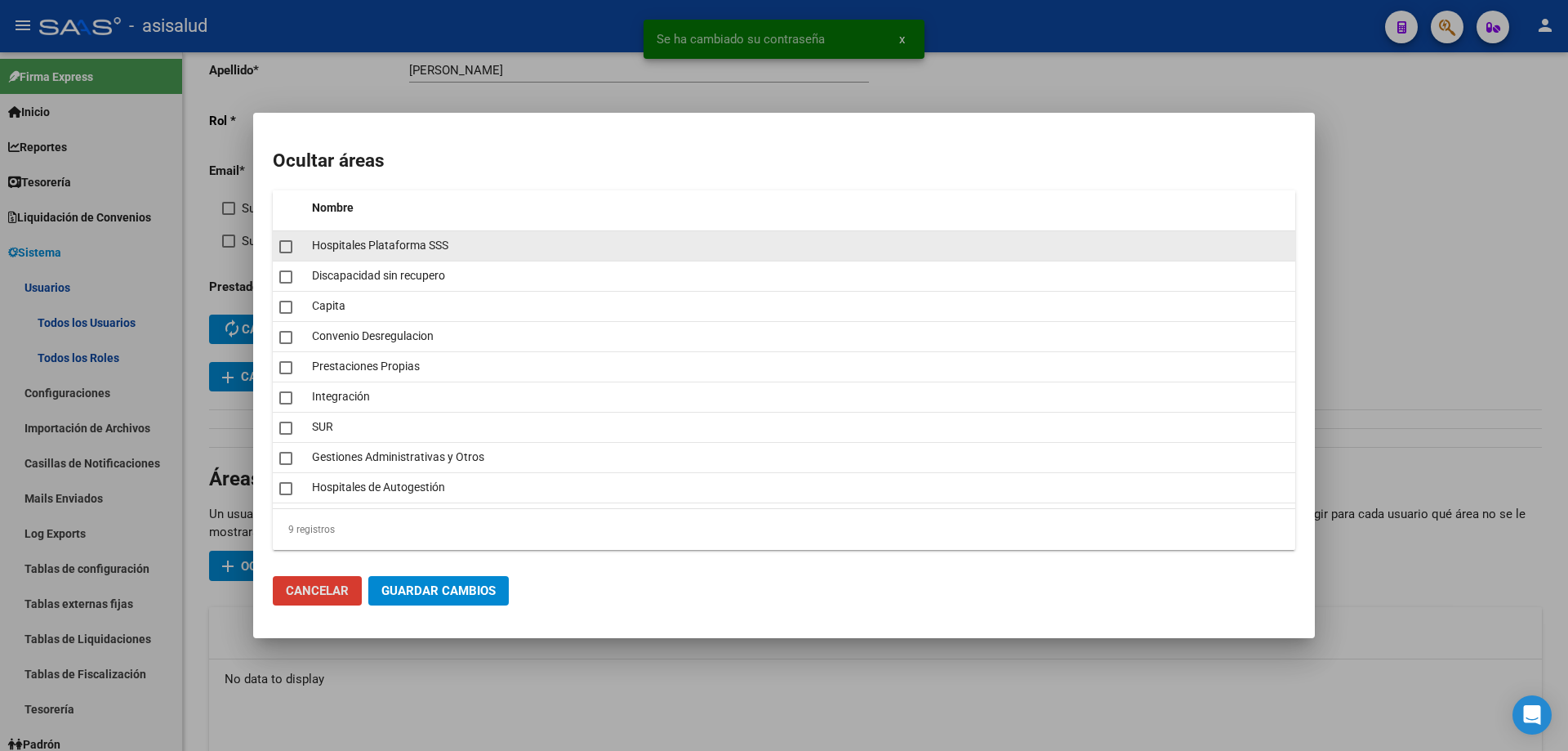
click at [286, 245] on span at bounding box center [286, 247] width 13 height 13
checkbox input "true"
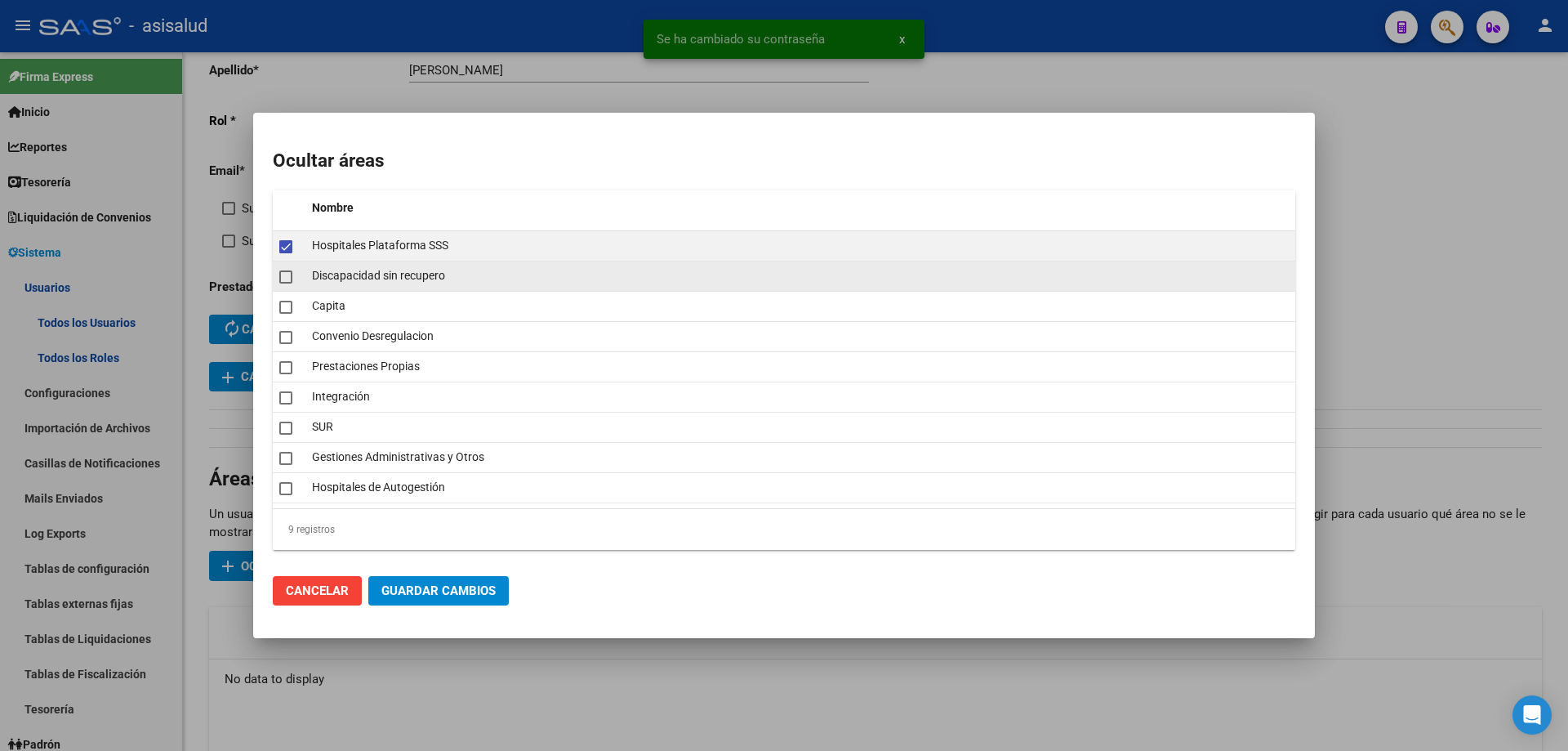
drag, startPoint x: 285, startPoint y: 278, endPoint x: 285, endPoint y: 290, distance: 12.0
click at [285, 283] on span at bounding box center [286, 277] width 13 height 13
checkbox input "true"
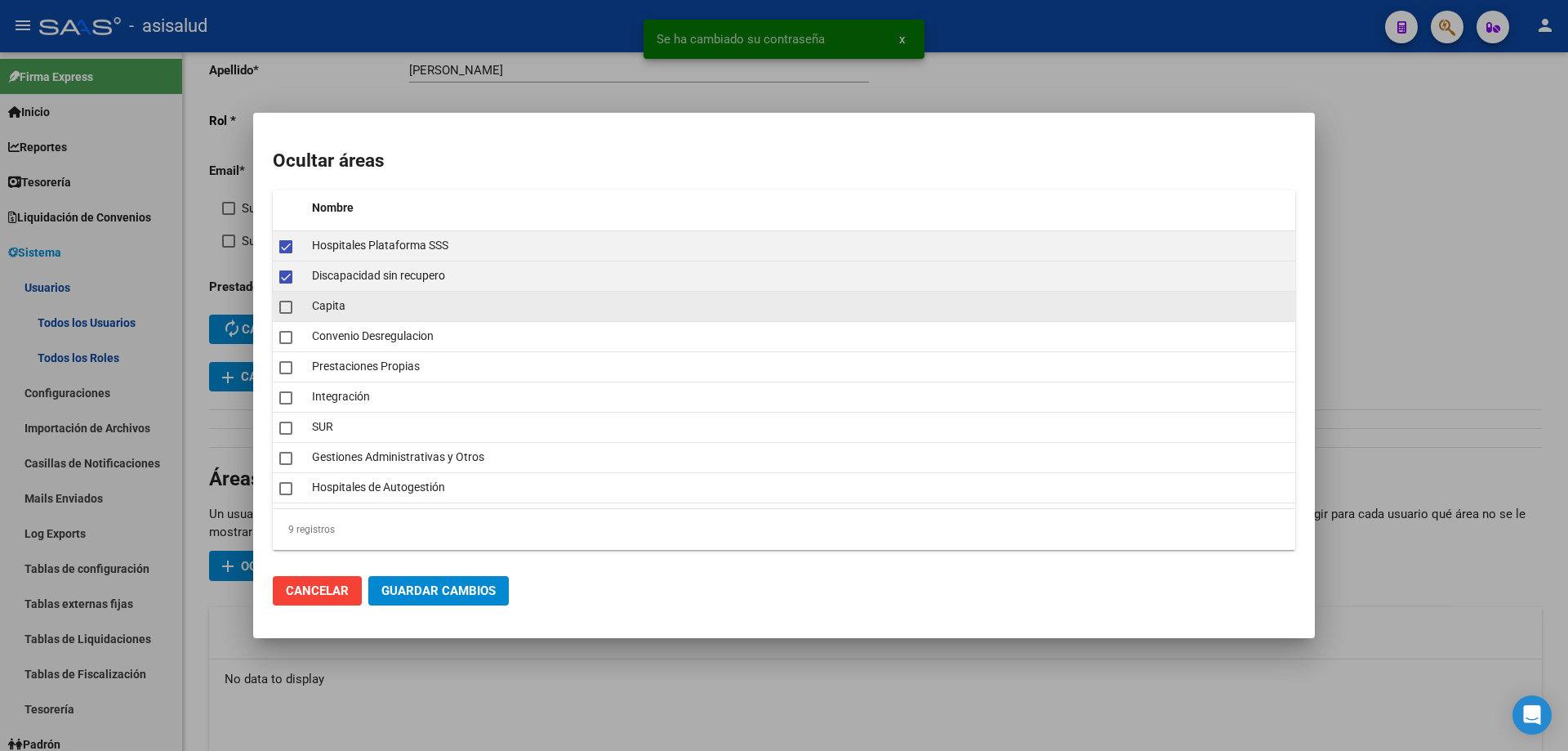
click at [288, 311] on span at bounding box center [286, 308] width 13 height 13
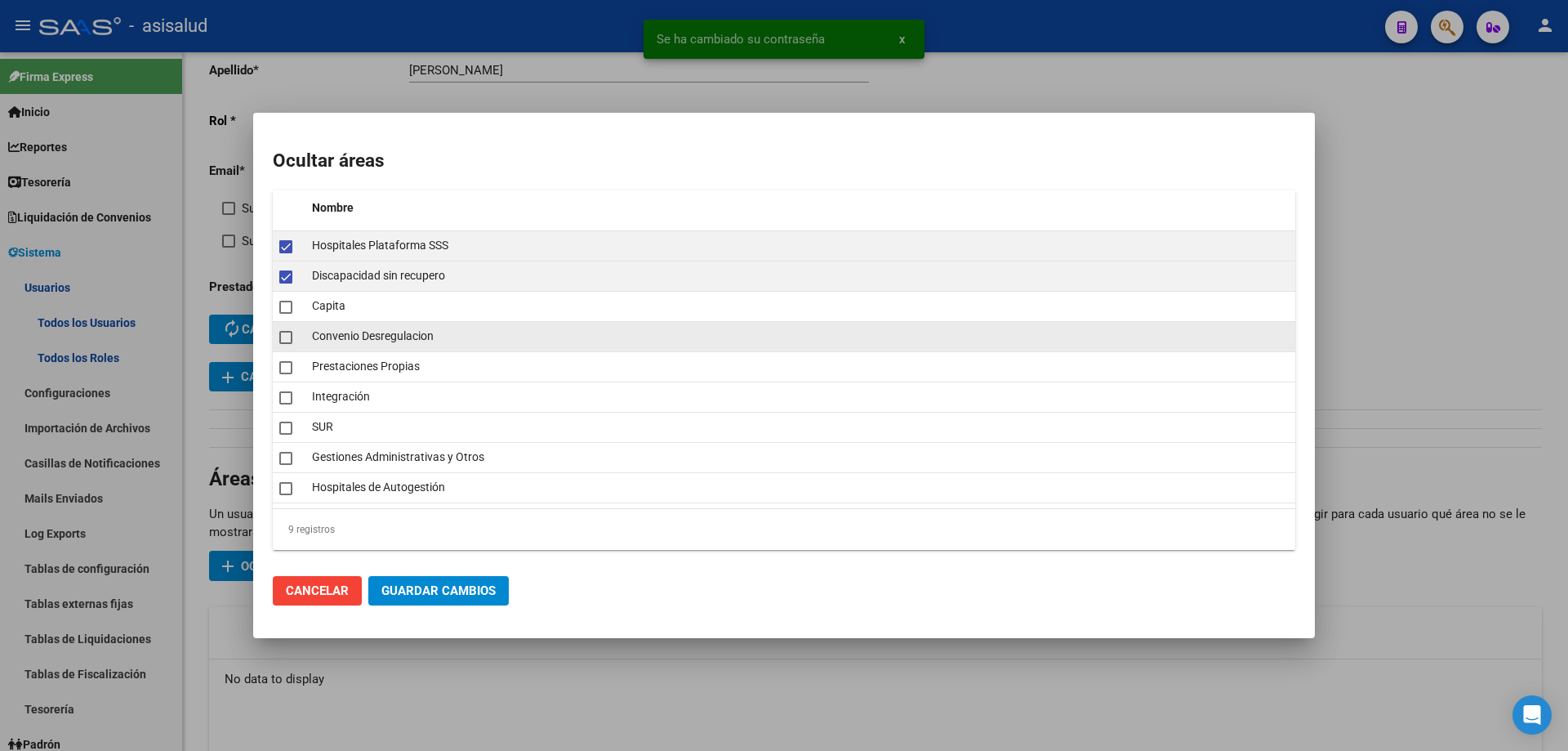
checkbox input "true"
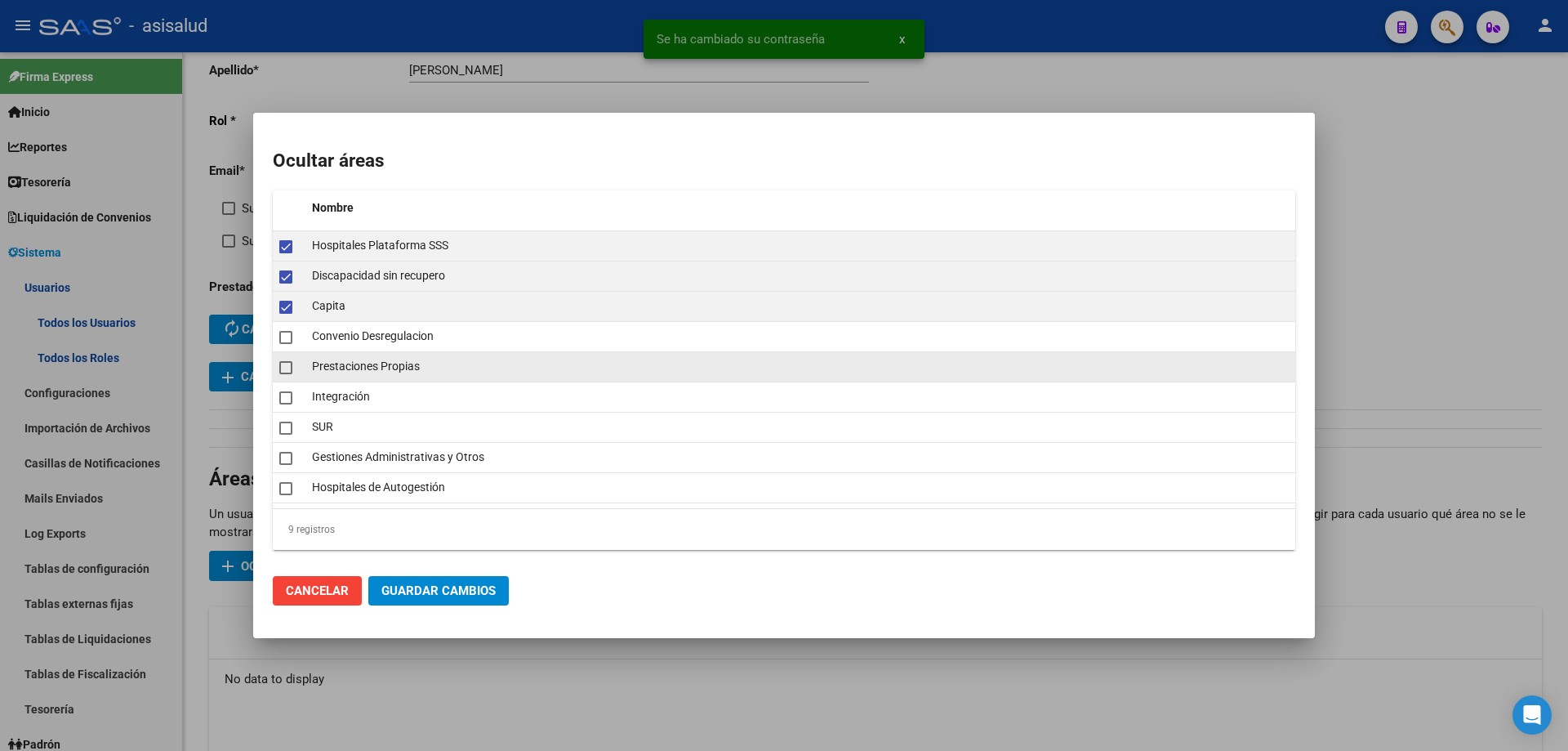
drag, startPoint x: 290, startPoint y: 343, endPoint x: 290, endPoint y: 363, distance: 20.0
click at [290, 346] on mat-checkbox at bounding box center [286, 336] width 13 height 23
checkbox input "true"
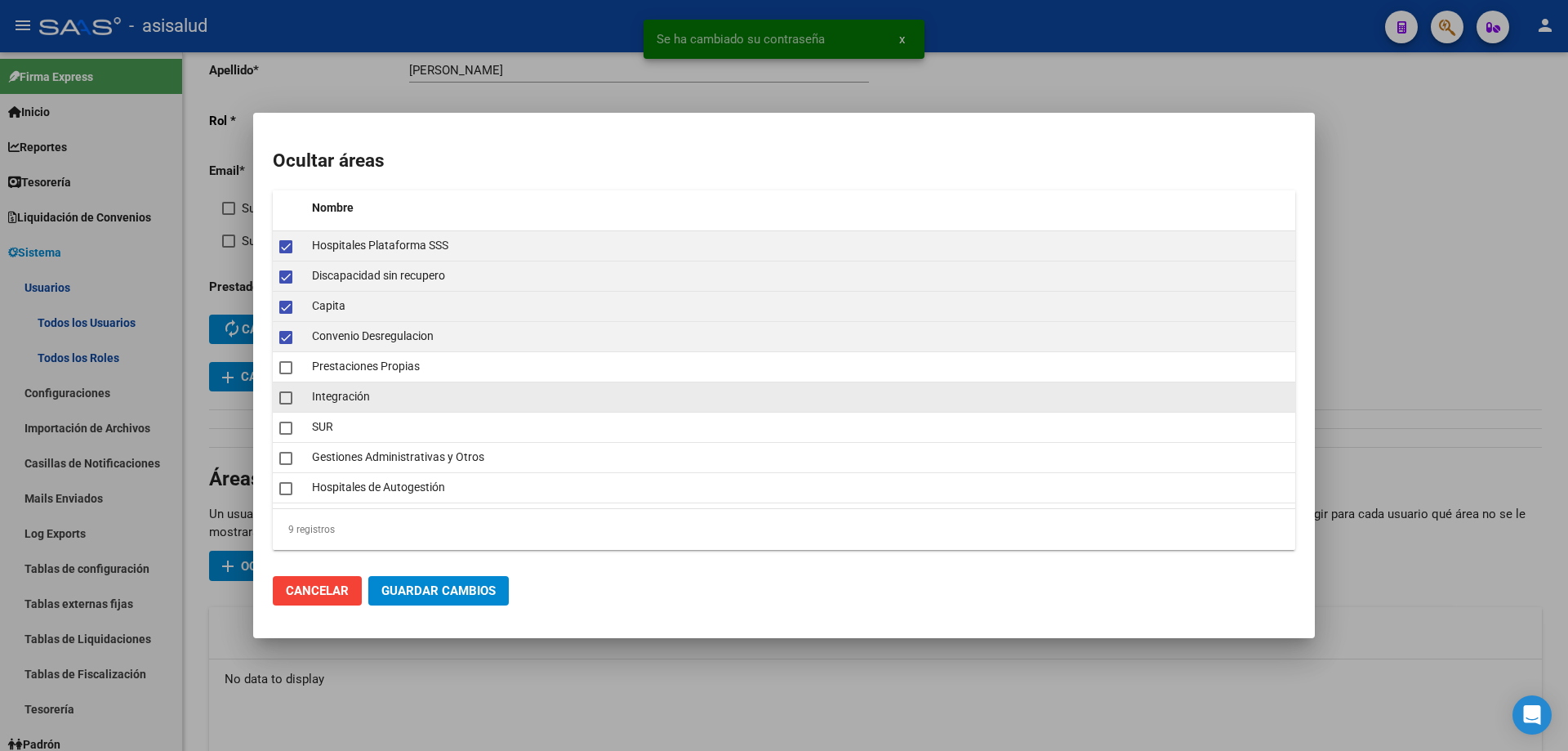
drag, startPoint x: 290, startPoint y: 376, endPoint x: 290, endPoint y: 392, distance: 16.0
click at [290, 379] on datatable-body-cell at bounding box center [290, 366] width 32 height 30
checkbox input "true"
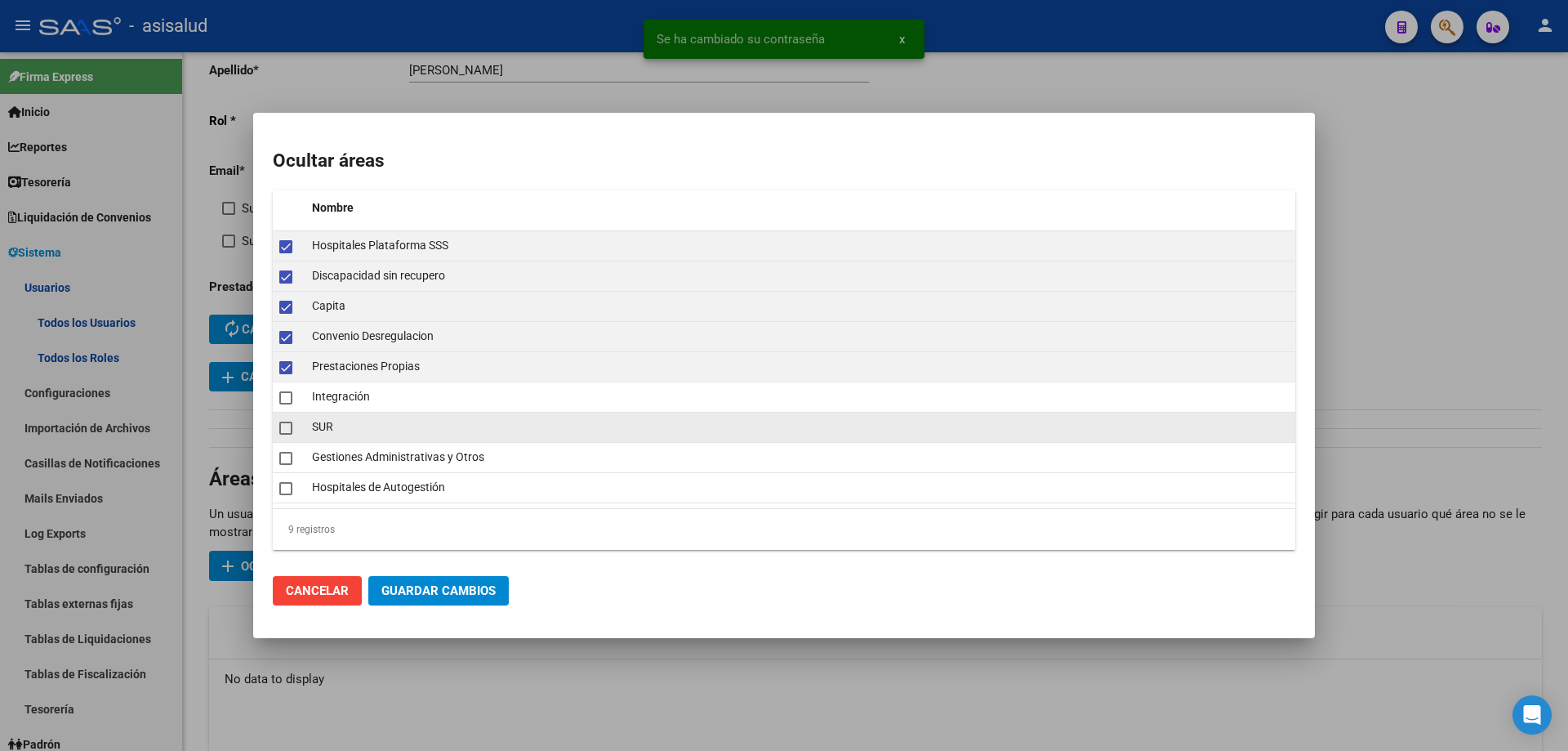
click at [288, 439] on datatable-body-cell at bounding box center [290, 427] width 32 height 30
checkbox input "true"
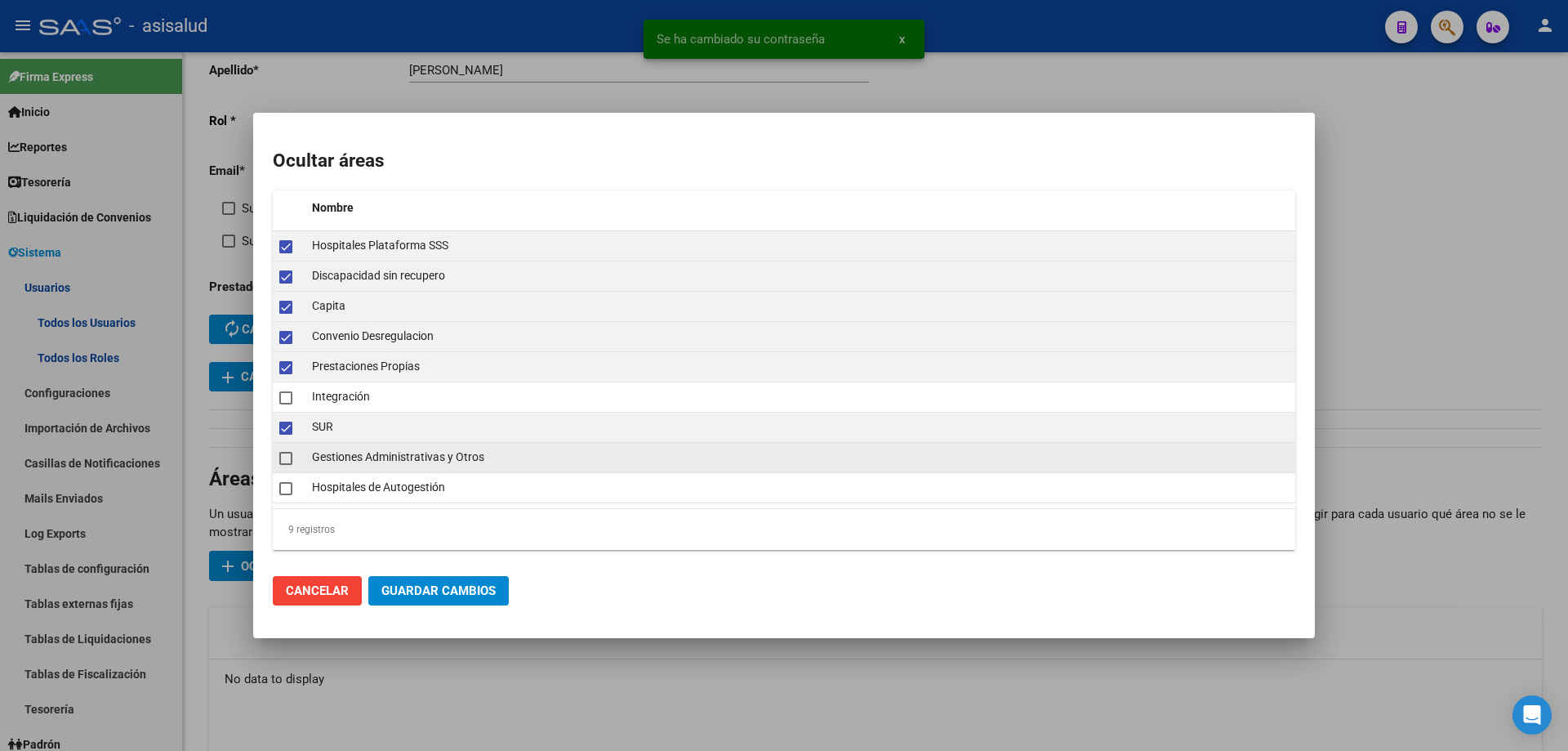
drag, startPoint x: 286, startPoint y: 458, endPoint x: 286, endPoint y: 469, distance: 11.0
click at [286, 459] on span at bounding box center [286, 459] width 13 height 13
checkbox input "true"
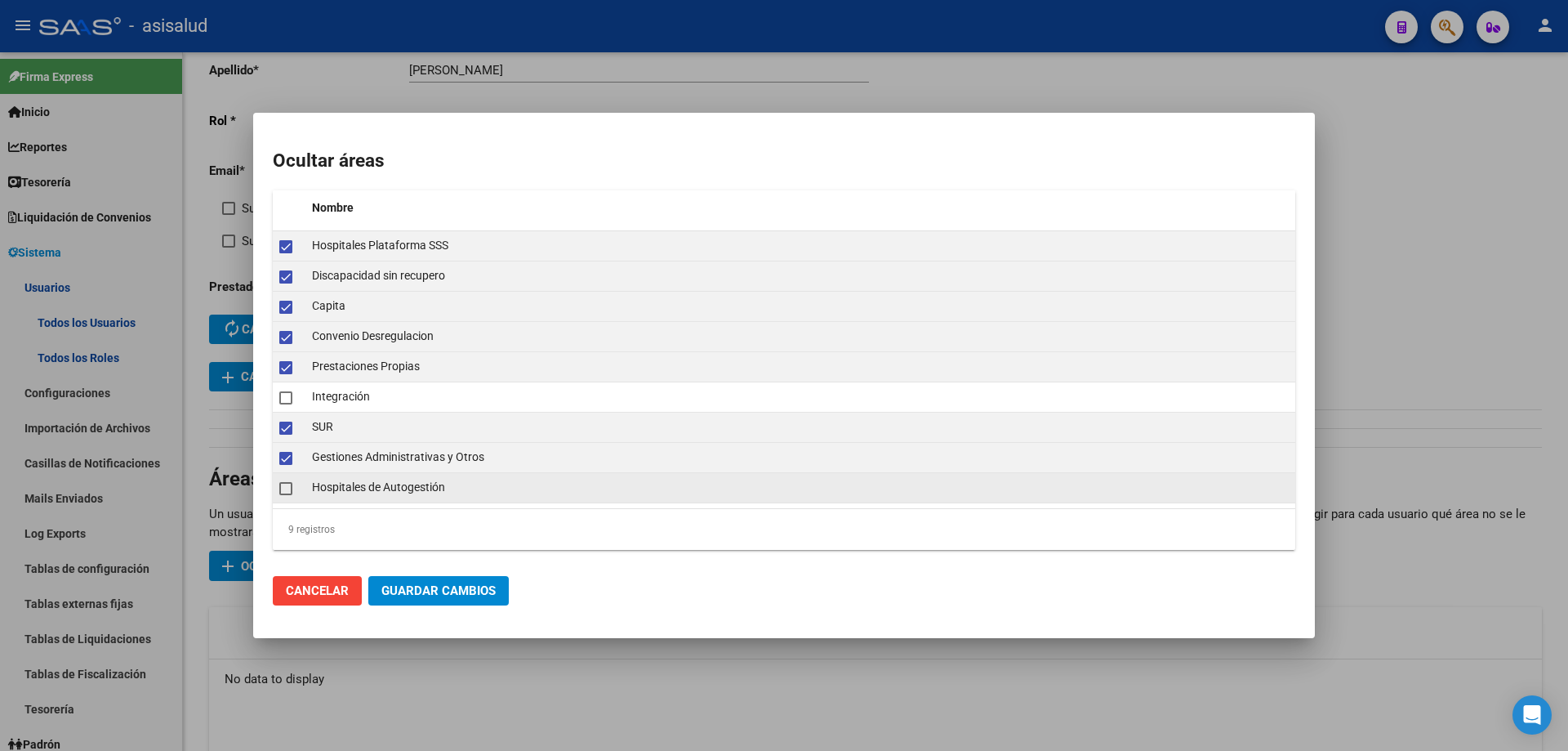
drag, startPoint x: 286, startPoint y: 470, endPoint x: 286, endPoint y: 491, distance: 21.0
click at [286, 474] on datatable-scroller "Hospitales Plataforma SSS Discapacidad sin recupero Capita Convenio Desregulaci…" at bounding box center [784, 367] width 1022 height 272
click at [286, 495] on mat-checkbox at bounding box center [286, 487] width 13 height 23
checkbox input "true"
click at [422, 589] on span "Guardar Cambios" at bounding box center [439, 590] width 115 height 14
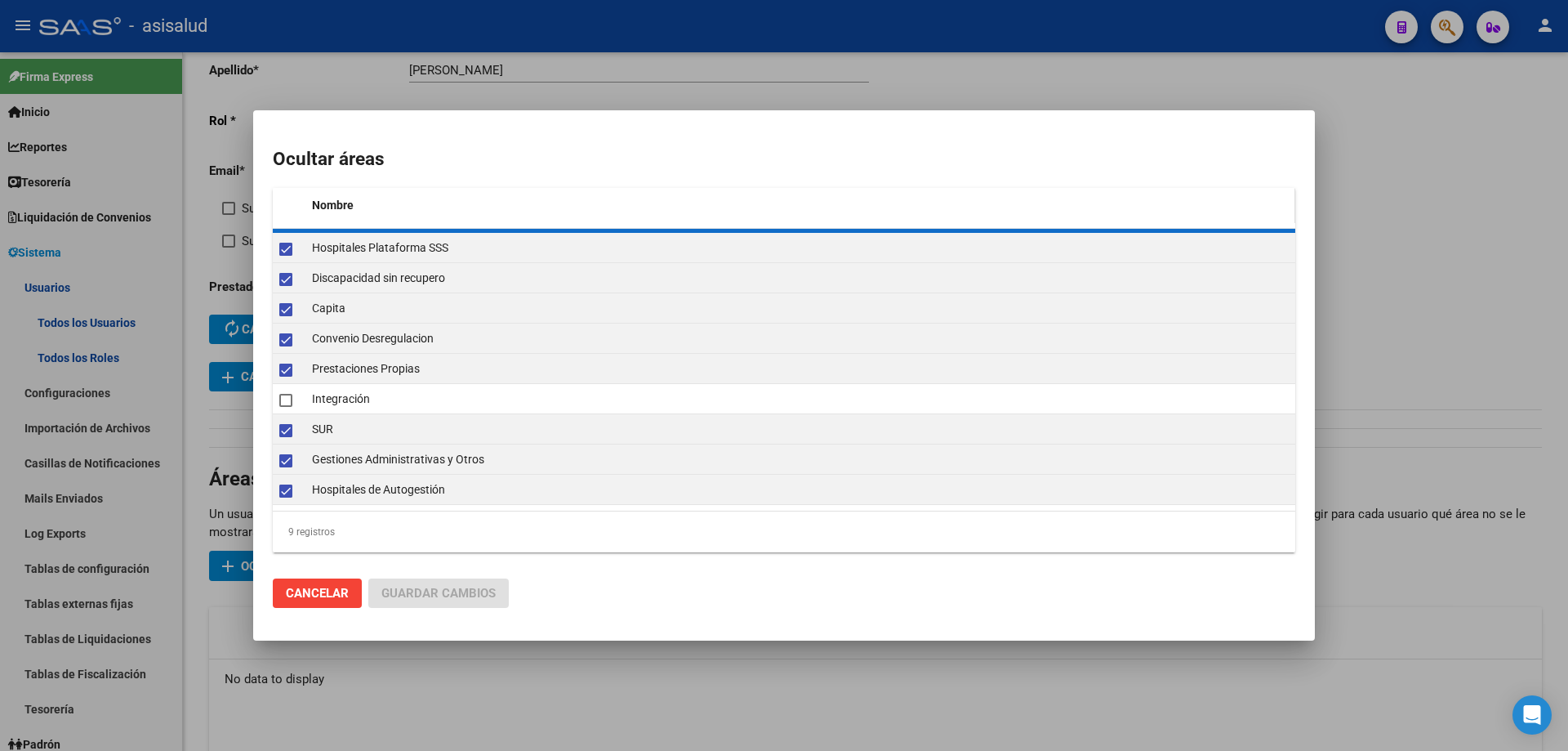
checkbox input "false"
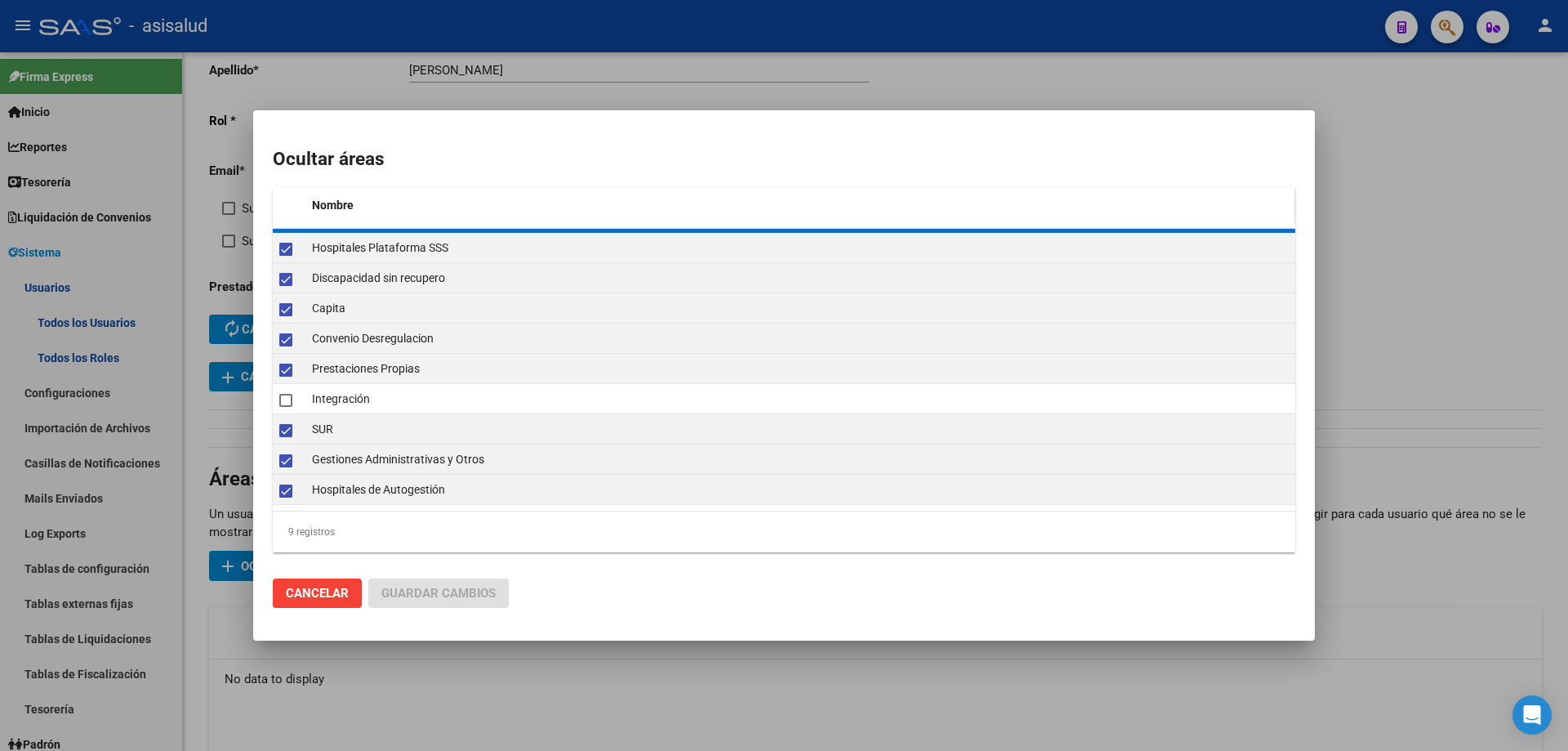
checkbox input "false"
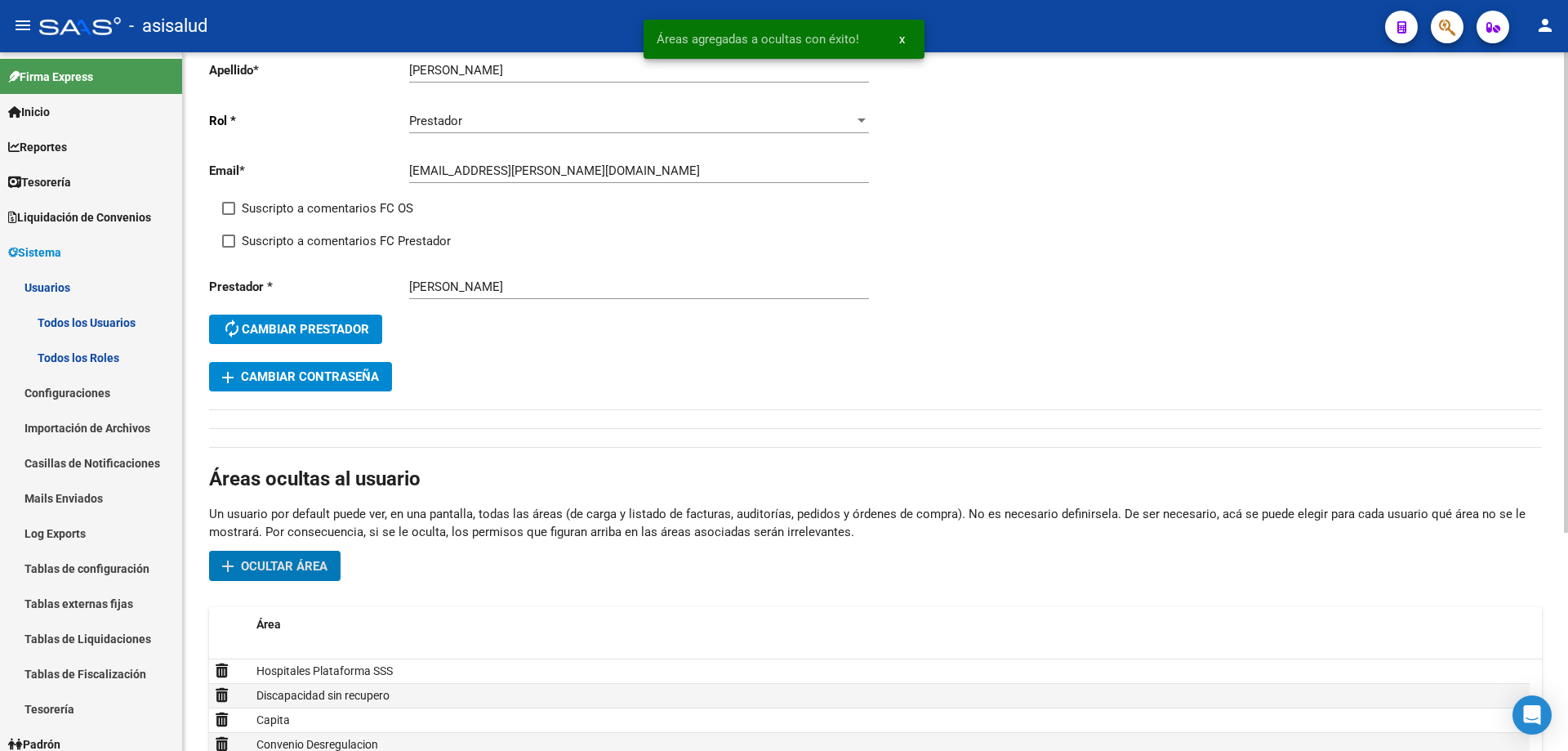
scroll to position [0, 0]
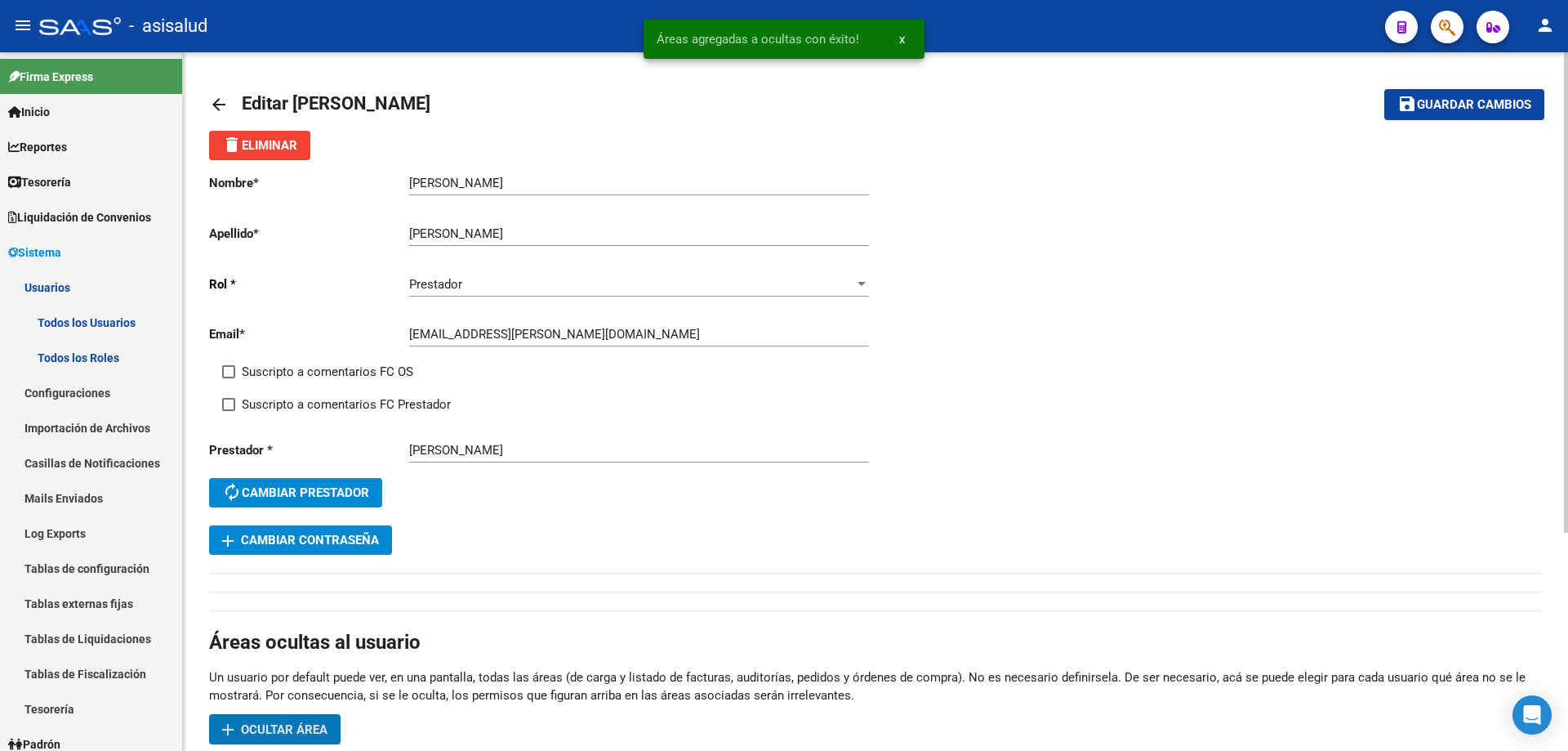
click at [1453, 102] on span "Guardar cambios" at bounding box center [1474, 105] width 115 height 14
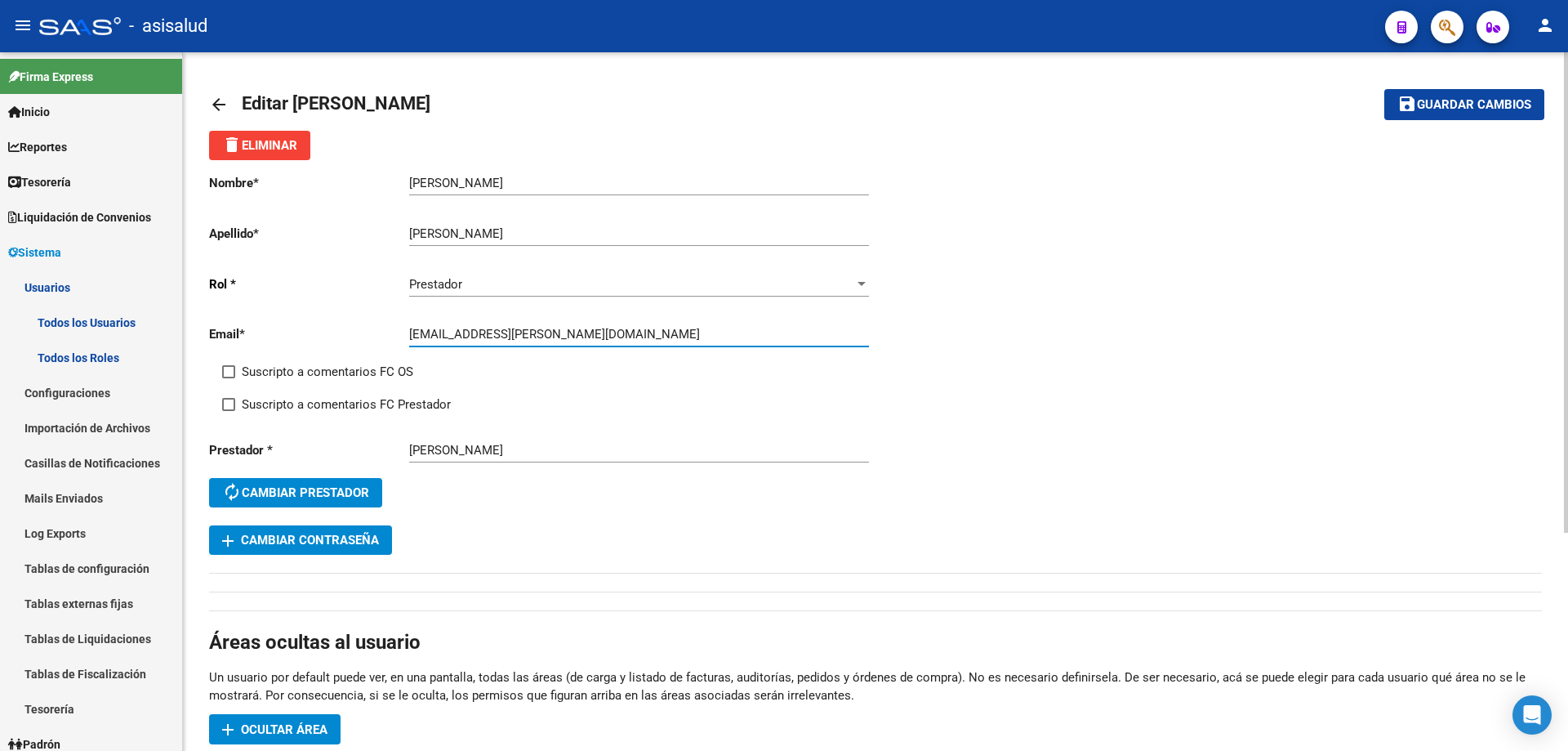
drag, startPoint x: 412, startPoint y: 335, endPoint x: 533, endPoint y: 338, distance: 121.0
click at [533, 338] on input "[EMAIL_ADDRESS][PERSON_NAME][DOMAIN_NAME]" at bounding box center [638, 333] width 460 height 14
click at [364, 536] on span "add Cambiar Contraseña" at bounding box center [301, 539] width 157 height 14
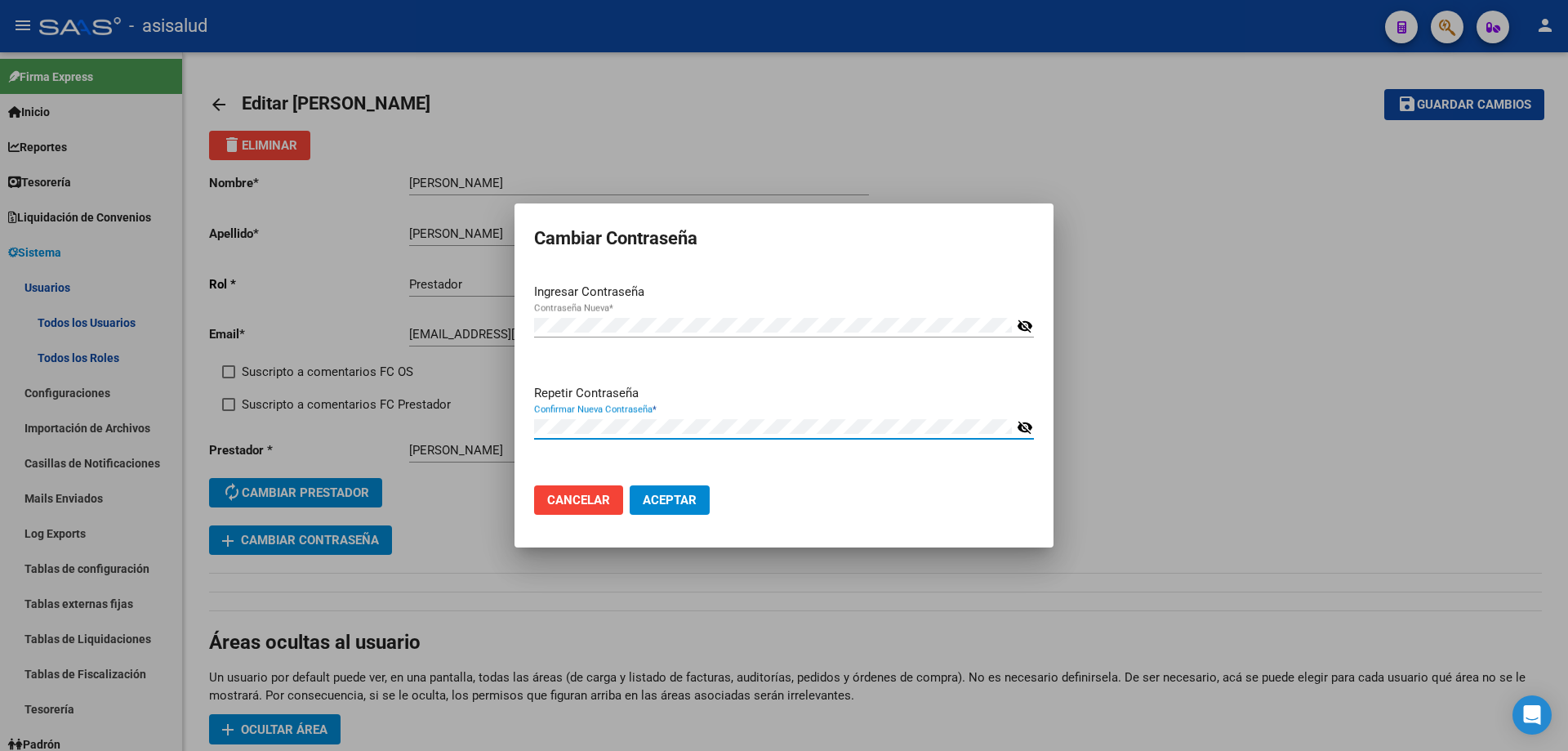
click at [630, 485] on button "Aceptar" at bounding box center [670, 500] width 80 height 30
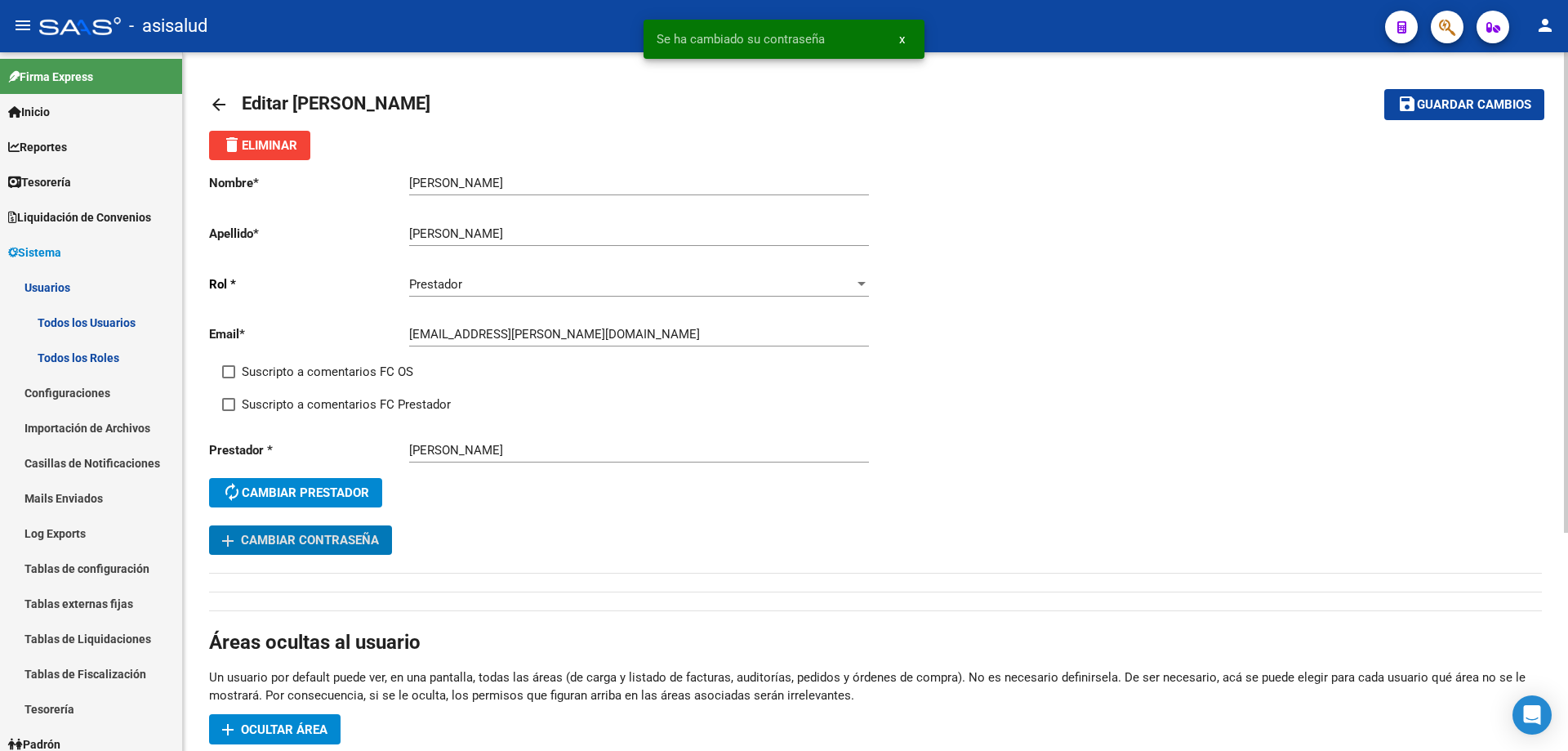
click at [1446, 102] on span "Guardar cambios" at bounding box center [1474, 105] width 115 height 14
